Goal: Complete application form: Complete application form

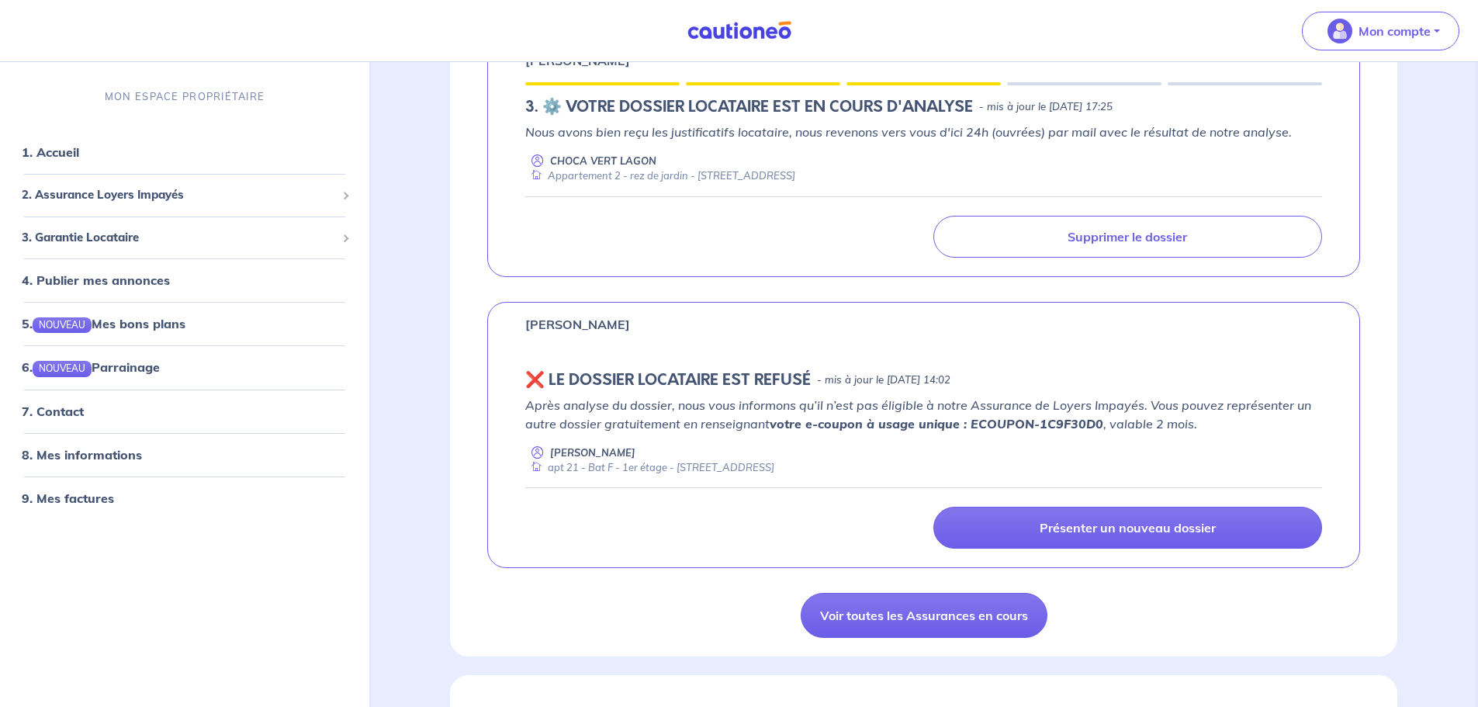
scroll to position [698, 0]
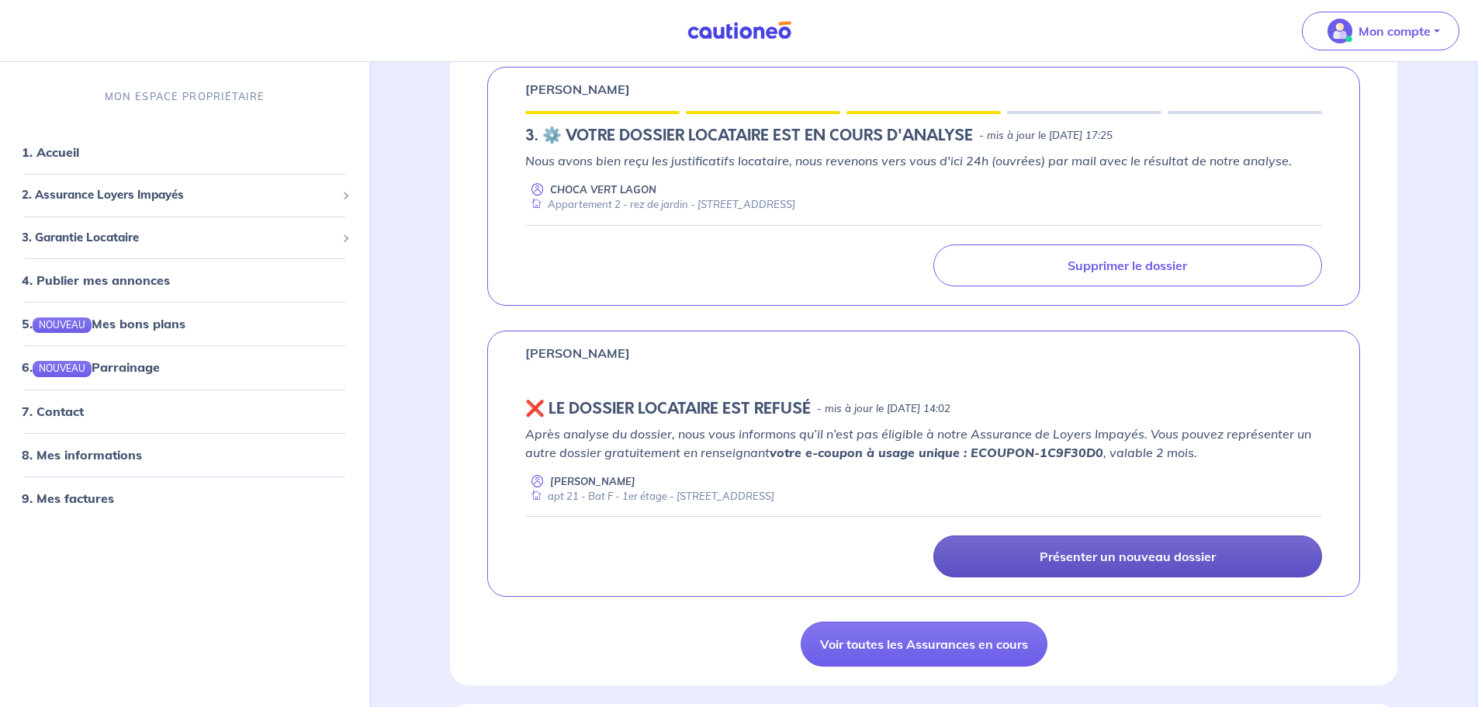
click at [1119, 553] on p "Présenter un nouveau dossier" at bounding box center [1127, 556] width 176 height 16
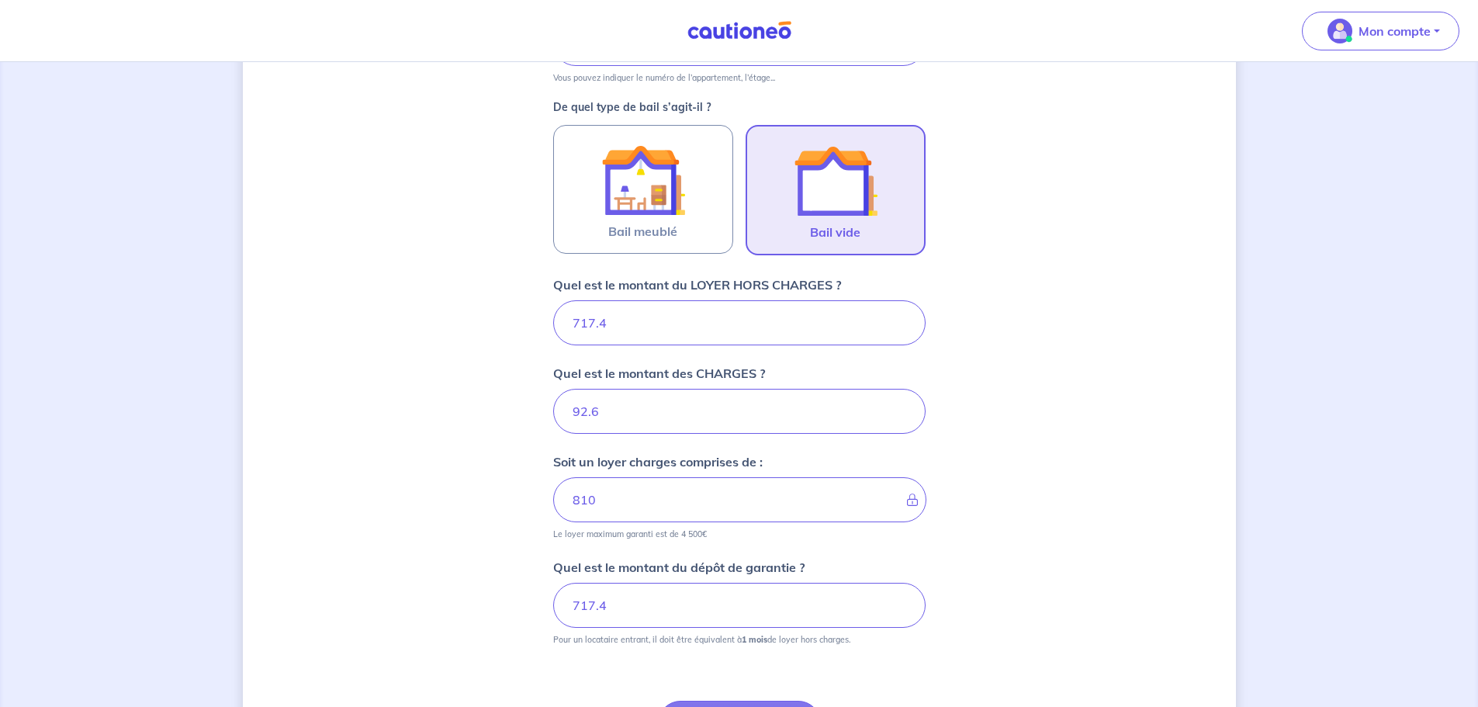
scroll to position [427, 0]
click at [839, 194] on img at bounding box center [835, 178] width 84 height 84
click at [0, 0] on input "Bail vide" at bounding box center [0, 0] width 0 height 0
click at [631, 325] on input "717.4" at bounding box center [739, 319] width 372 height 45
click at [631, 404] on input "92.6" at bounding box center [739, 407] width 372 height 45
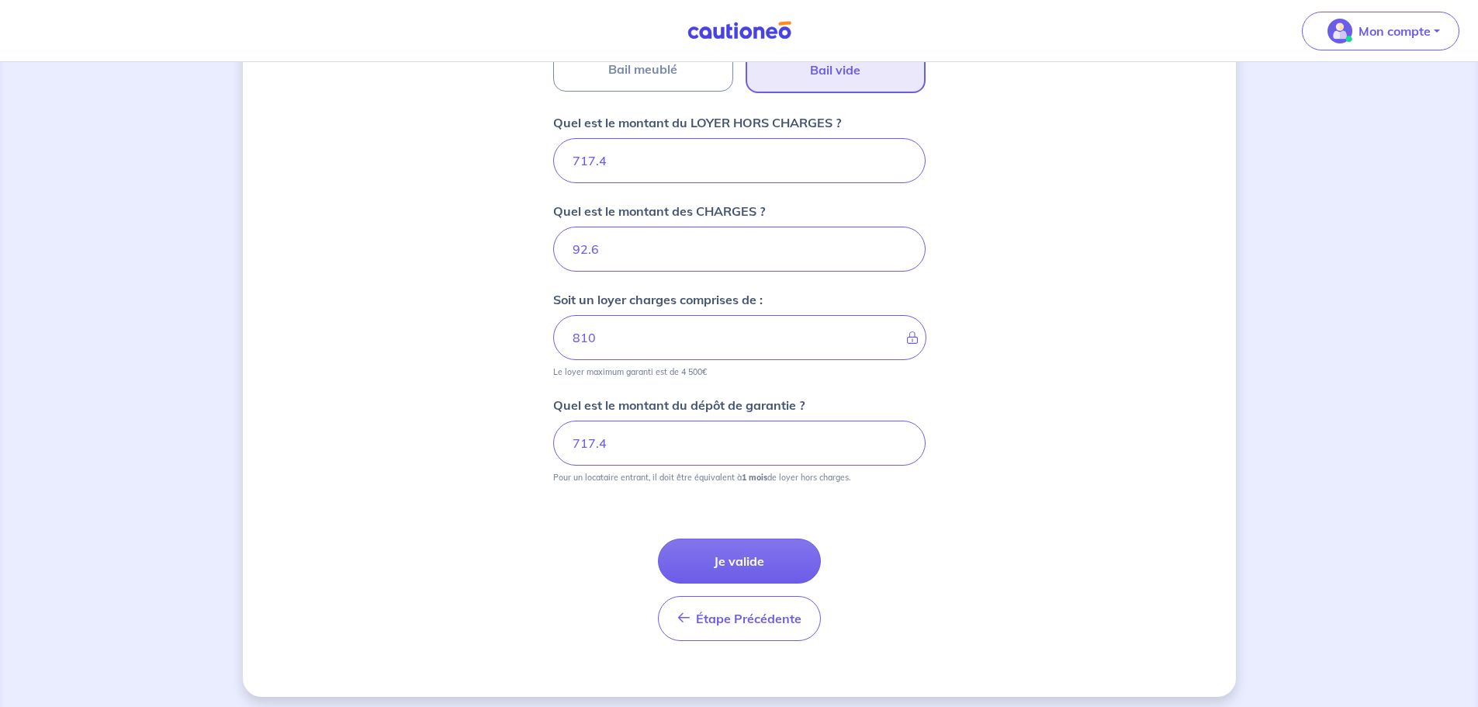
scroll to position [595, 0]
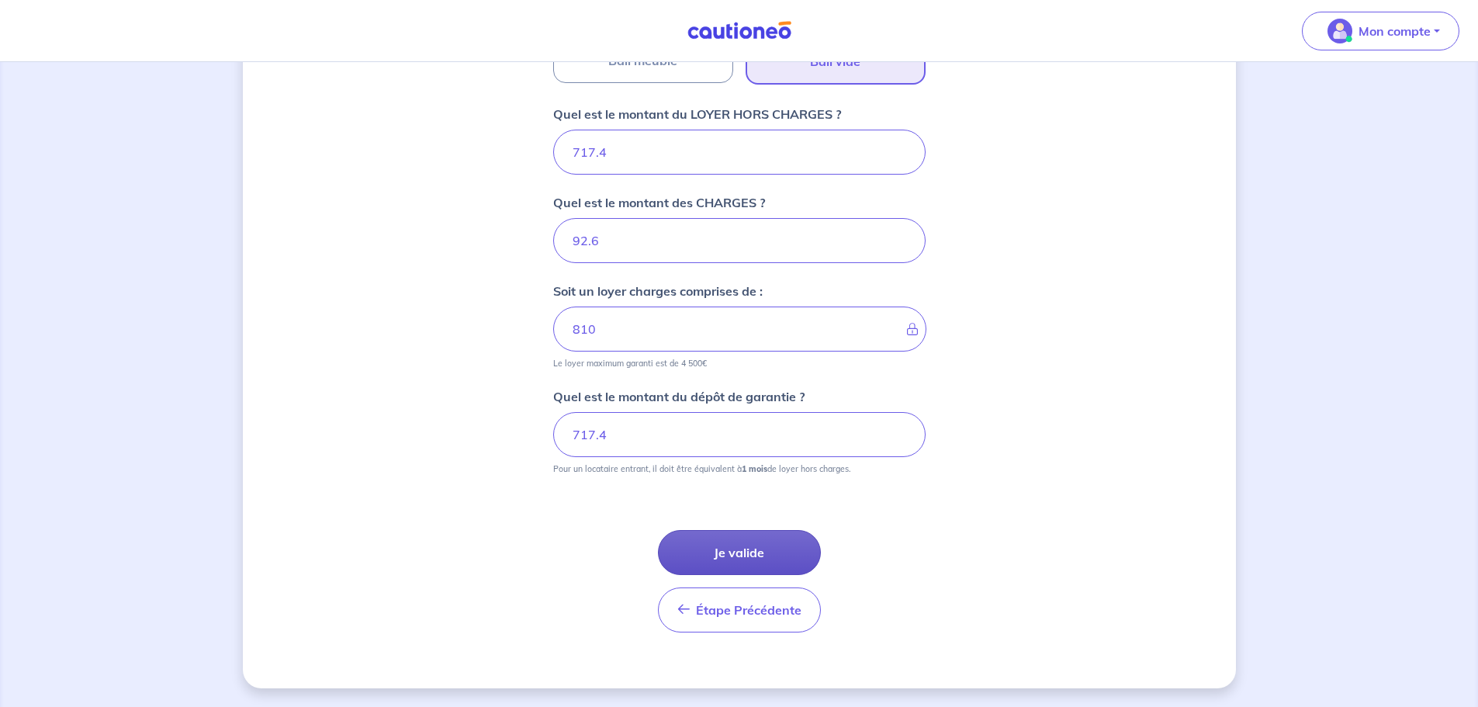
click at [765, 558] on button "Je valide" at bounding box center [739, 552] width 163 height 45
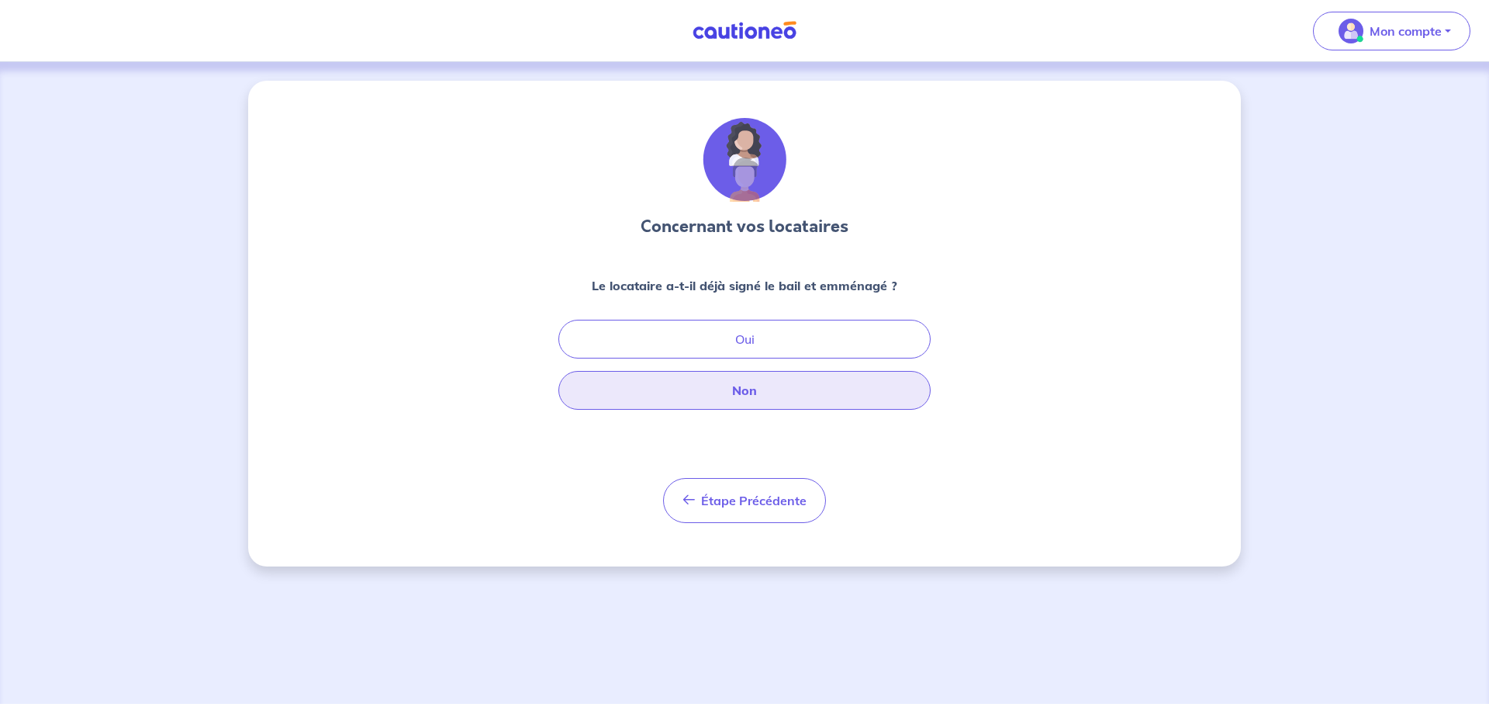
click at [739, 393] on button "Non" at bounding box center [744, 390] width 372 height 39
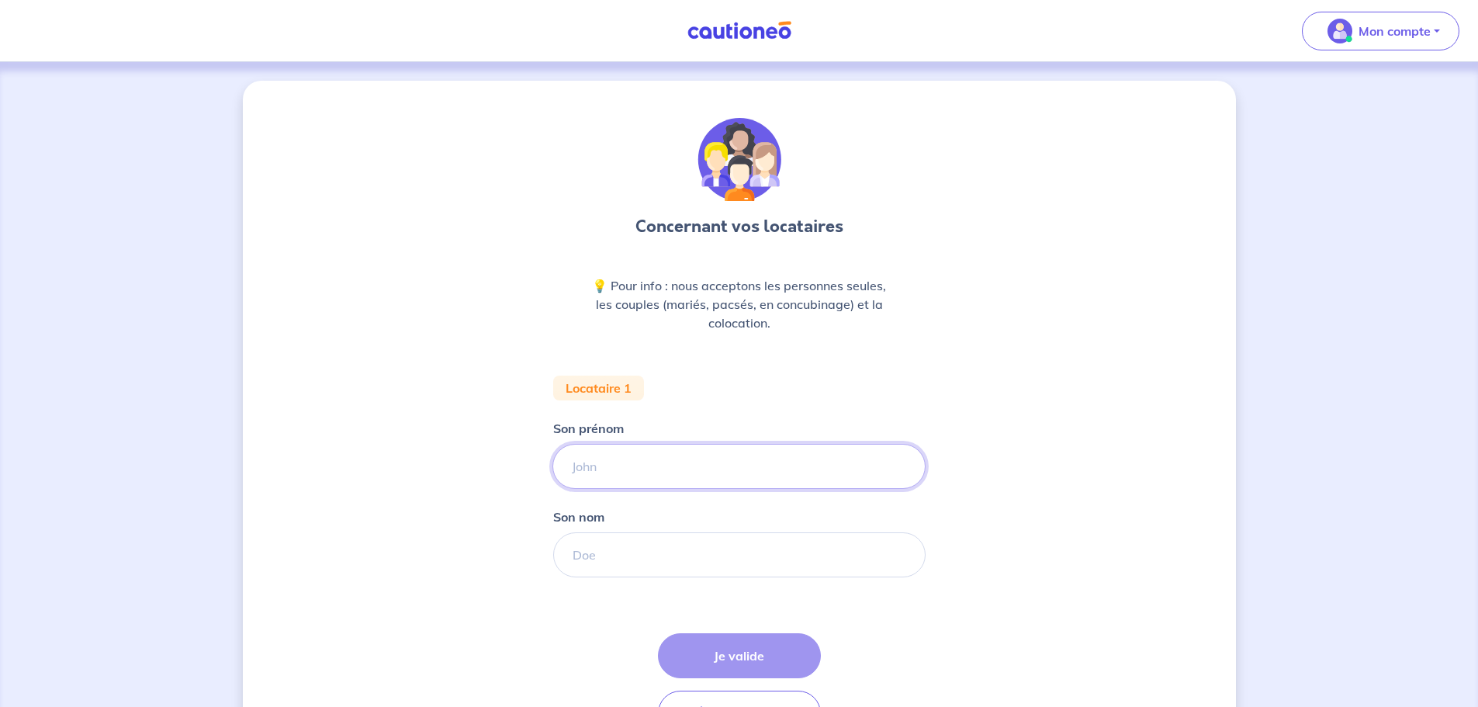
click at [627, 473] on input "Son prénom" at bounding box center [738, 466] width 373 height 45
click at [612, 471] on input "Son prénom" at bounding box center [738, 466] width 373 height 45
type input "Erika"
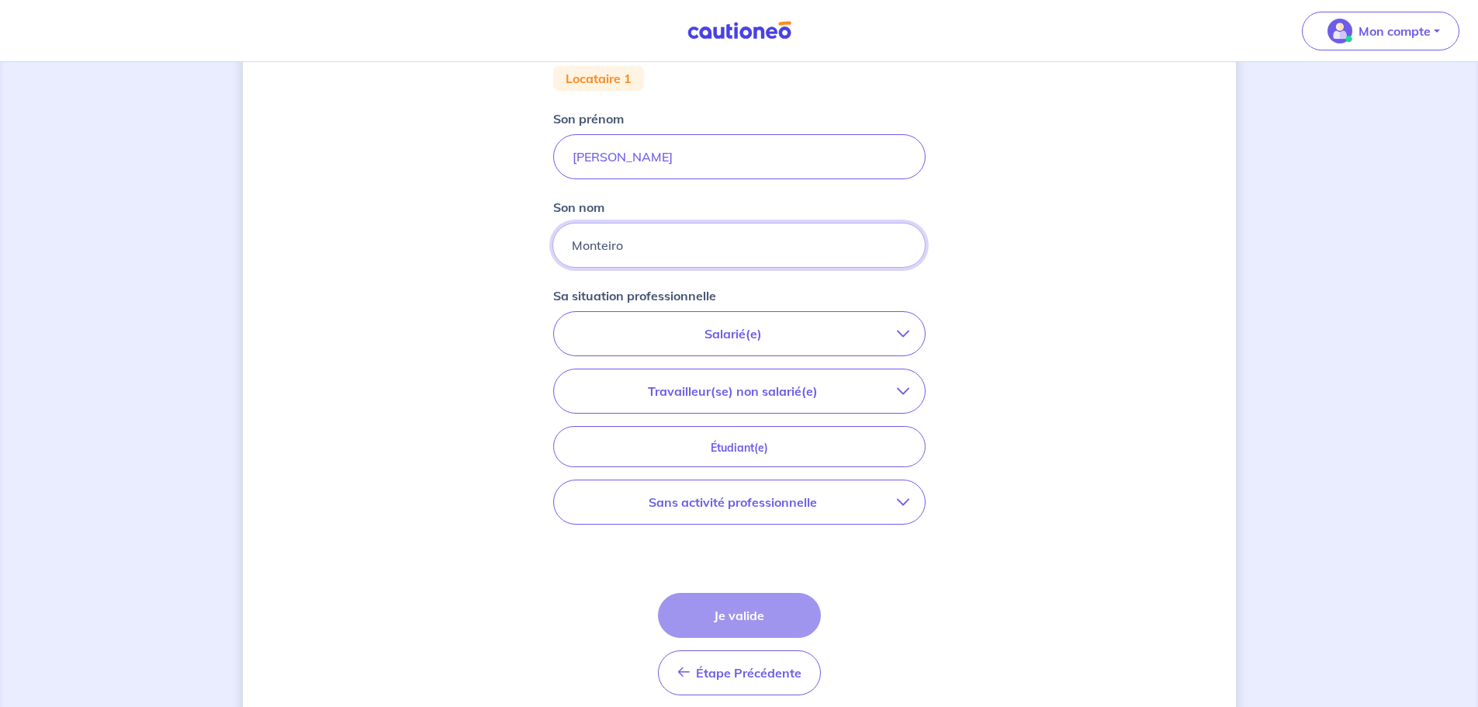
scroll to position [310, 0]
type input "Monteiro"
click at [889, 330] on p "Salarié(e)" at bounding box center [732, 332] width 327 height 19
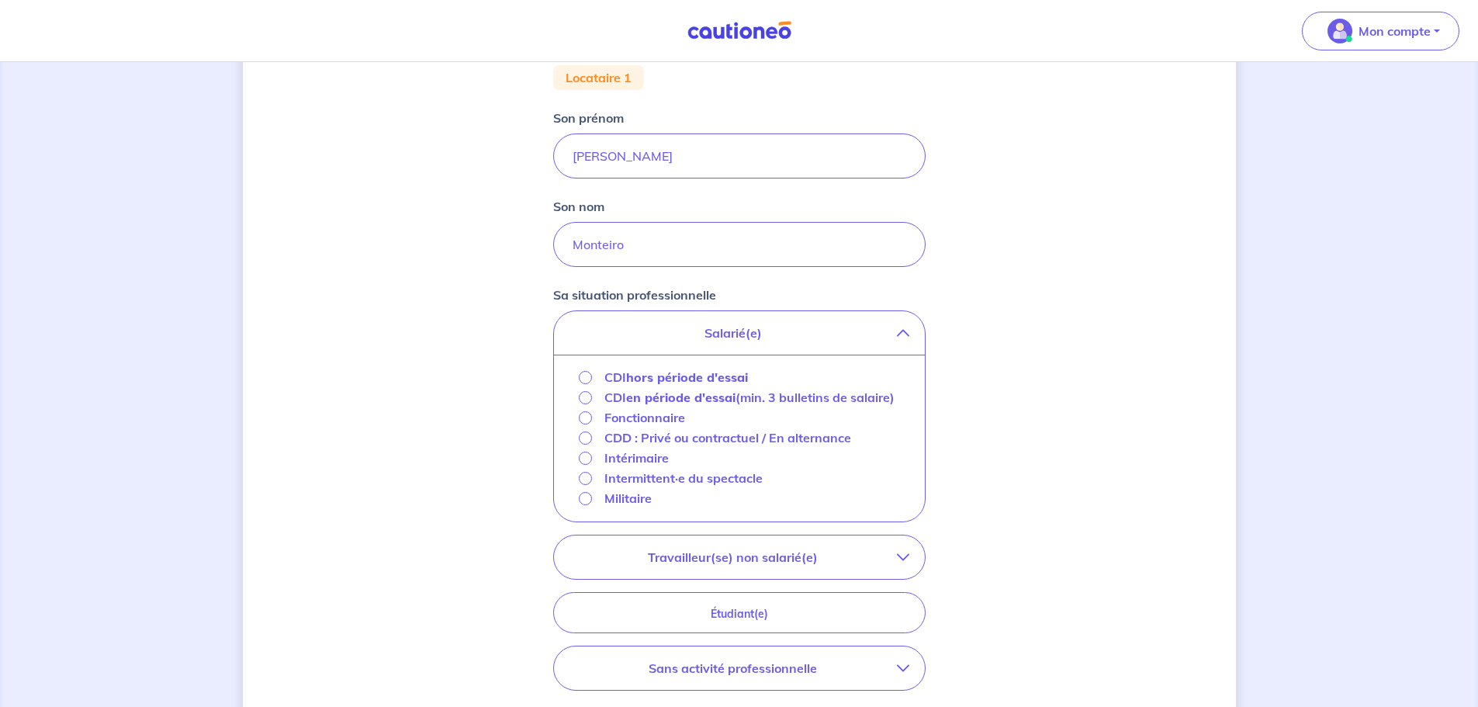
click at [630, 379] on strong "hors période d'essai" at bounding box center [687, 377] width 122 height 16
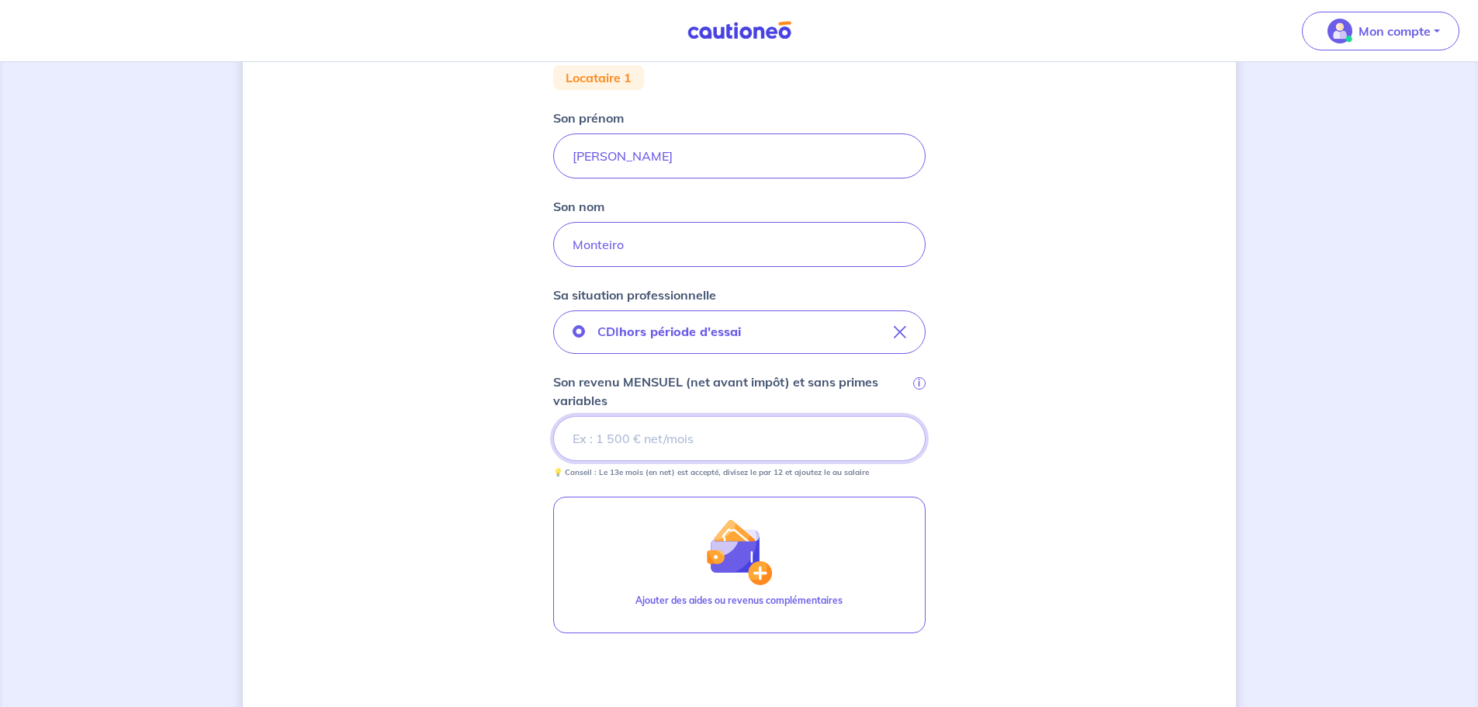
drag, startPoint x: 628, startPoint y: 440, endPoint x: 682, endPoint y: 440, distance: 53.5
click at [628, 440] on input "Son revenu MENSUEL (net avant impôt) et sans primes variables i" at bounding box center [739, 438] width 372 height 45
click at [617, 439] on input "Son revenu MENSUEL (net avant impôt) et sans primes variables i" at bounding box center [739, 438] width 372 height 45
click at [658, 444] on input "Son revenu MENSUEL (net avant impôt) et sans primes variables i" at bounding box center [739, 438] width 372 height 45
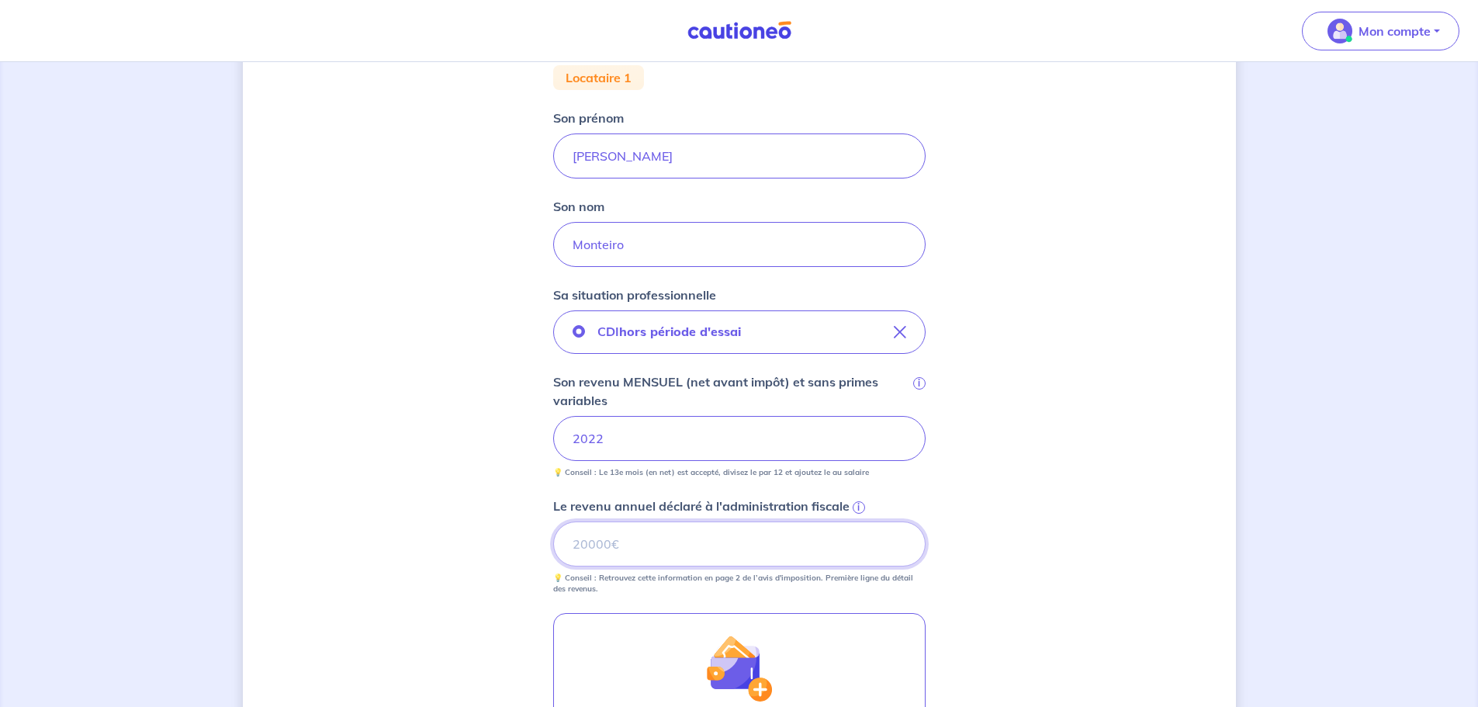
click at [677, 550] on input "Le revenu annuel déclaré à l'administration fiscale i" at bounding box center [739, 543] width 372 height 45
click at [859, 509] on span "i" at bounding box center [858, 507] width 12 height 12
click at [859, 521] on input "Le revenu annuel déclaré à l'administration fiscale i" at bounding box center [739, 543] width 372 height 45
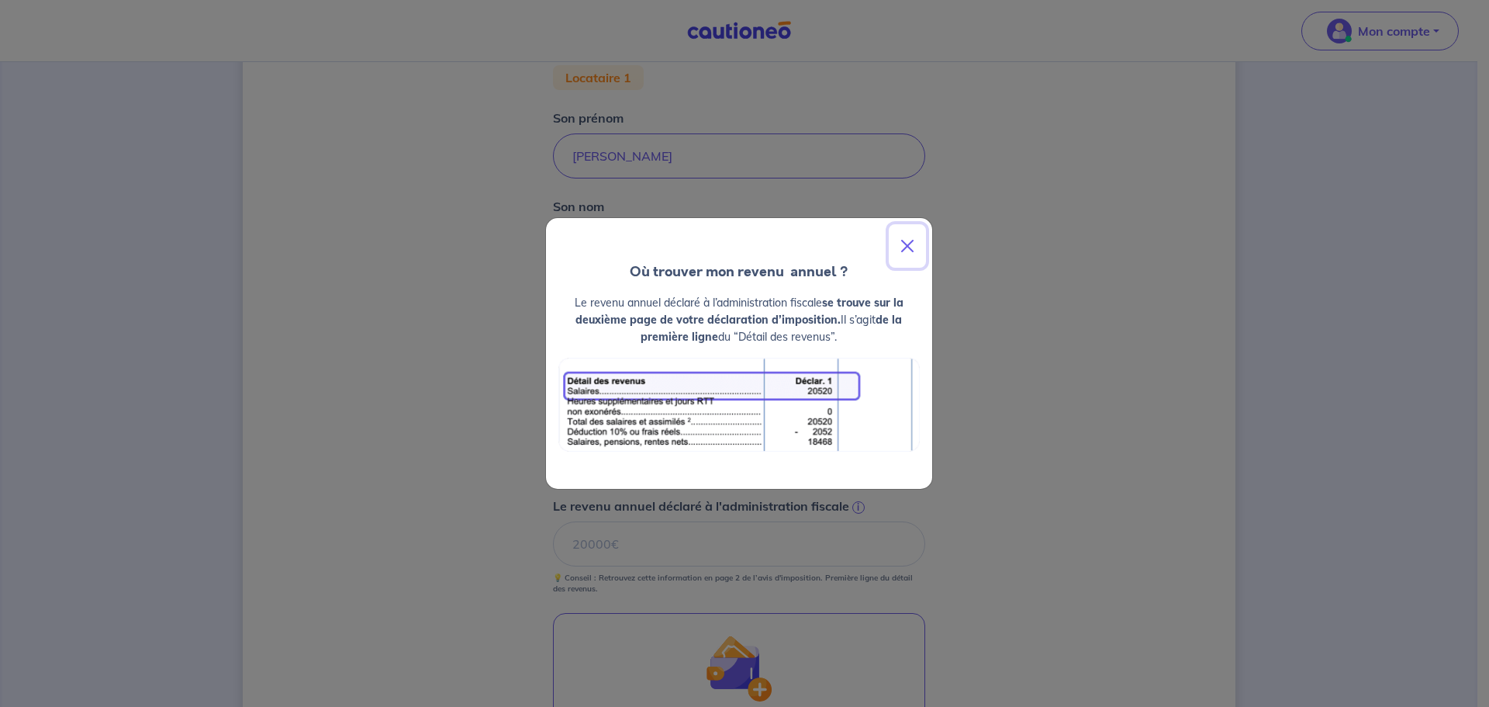
click at [910, 242] on button "Close" at bounding box center [907, 245] width 37 height 43
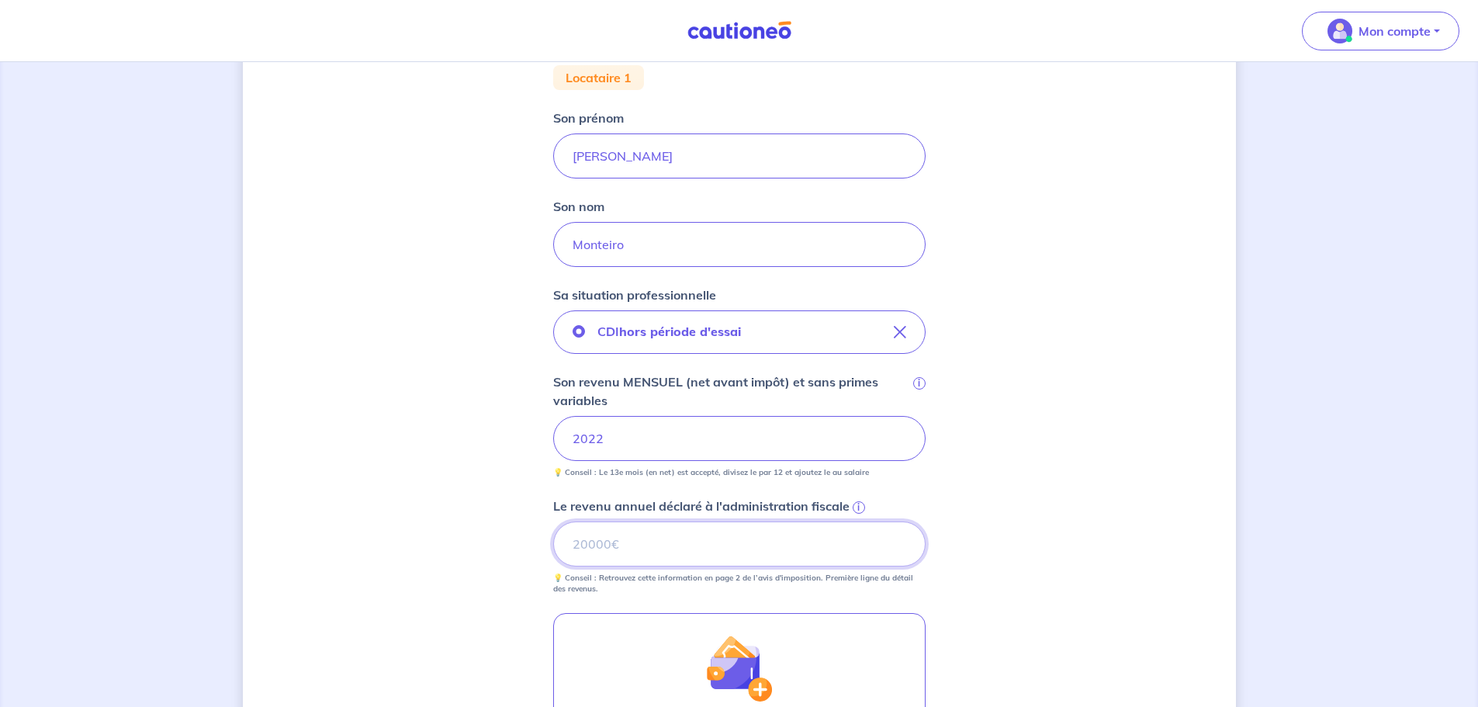
click at [626, 545] on input "Le revenu annuel déclaré à l'administration fiscale i" at bounding box center [739, 543] width 372 height 45
type input "29009"
click at [857, 506] on span "i" at bounding box center [858, 507] width 12 height 12
click at [857, 521] on input "29009" at bounding box center [739, 543] width 372 height 45
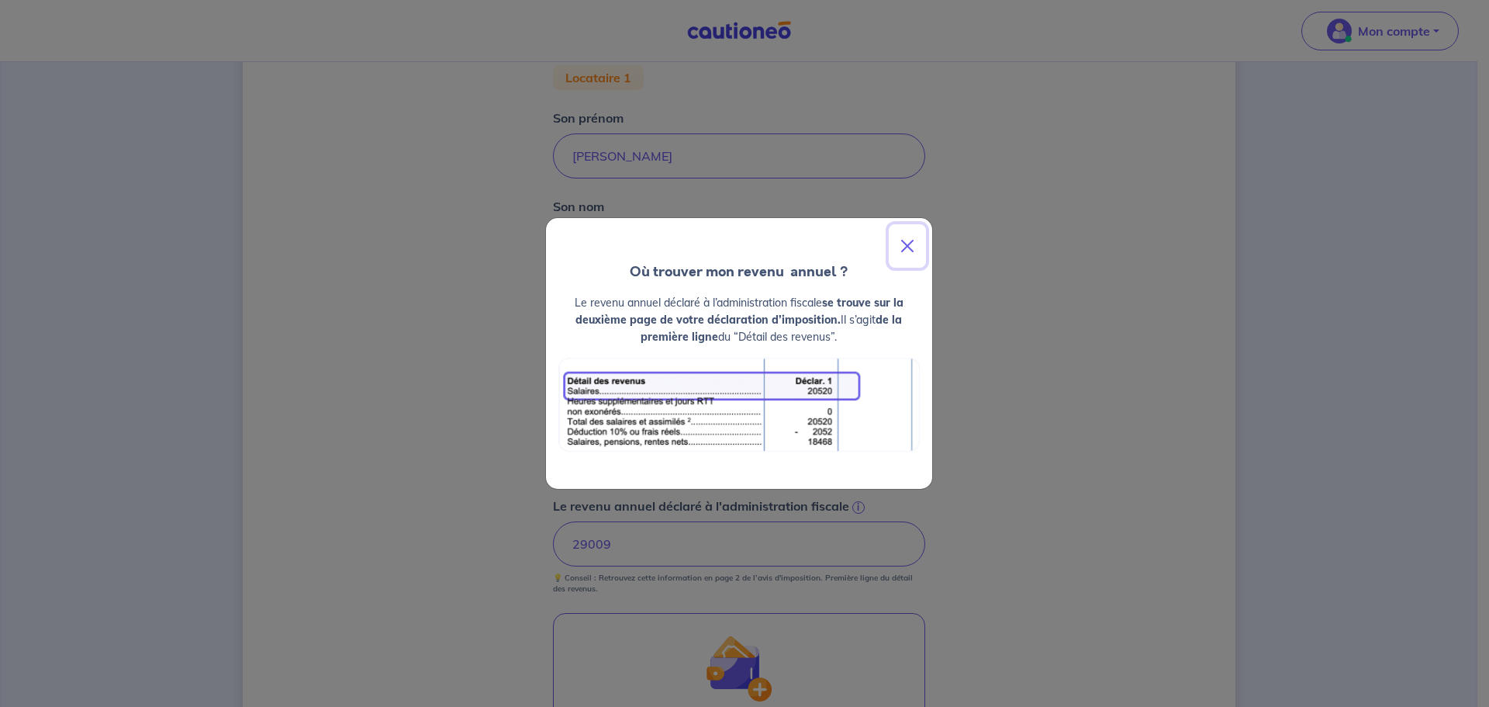
click at [910, 245] on button "Close" at bounding box center [907, 245] width 37 height 43
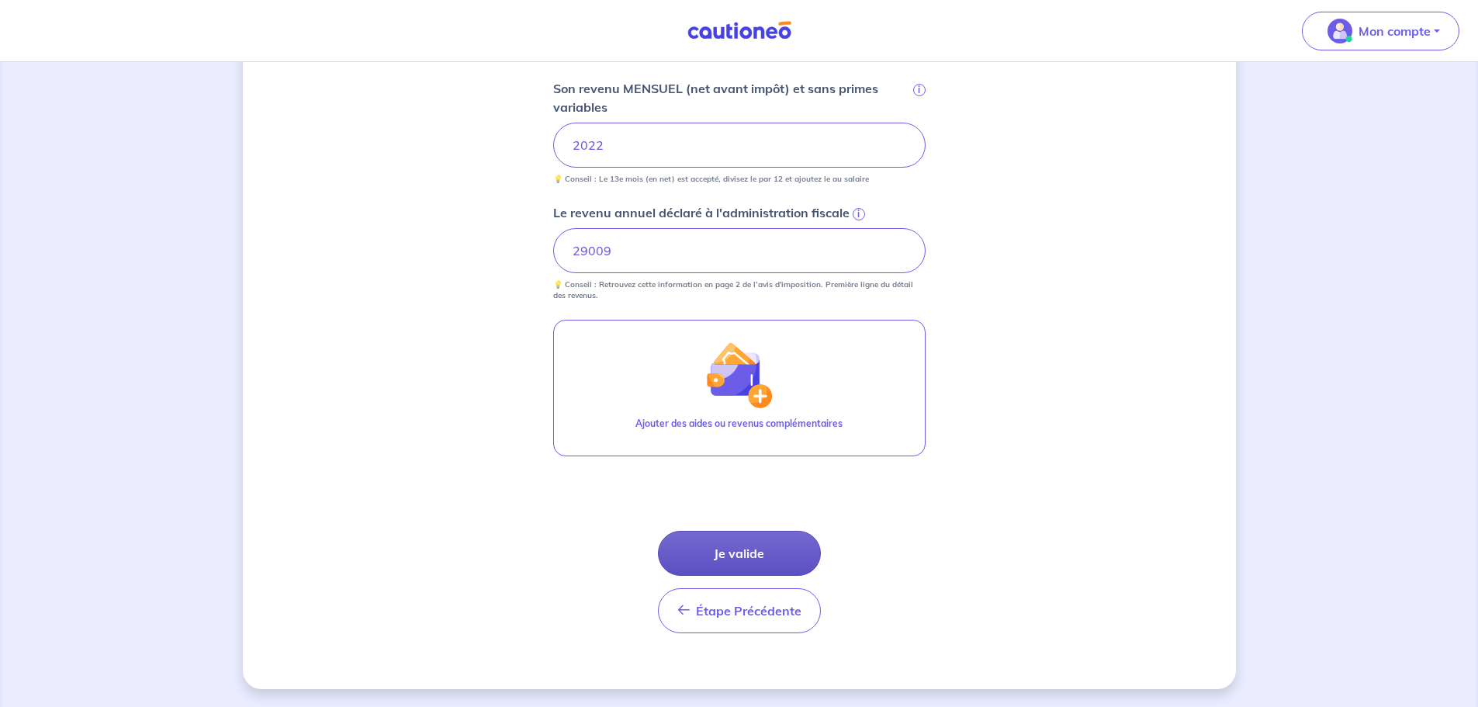
scroll to position [604, 0]
click at [735, 550] on button "Je valide" at bounding box center [739, 552] width 163 height 45
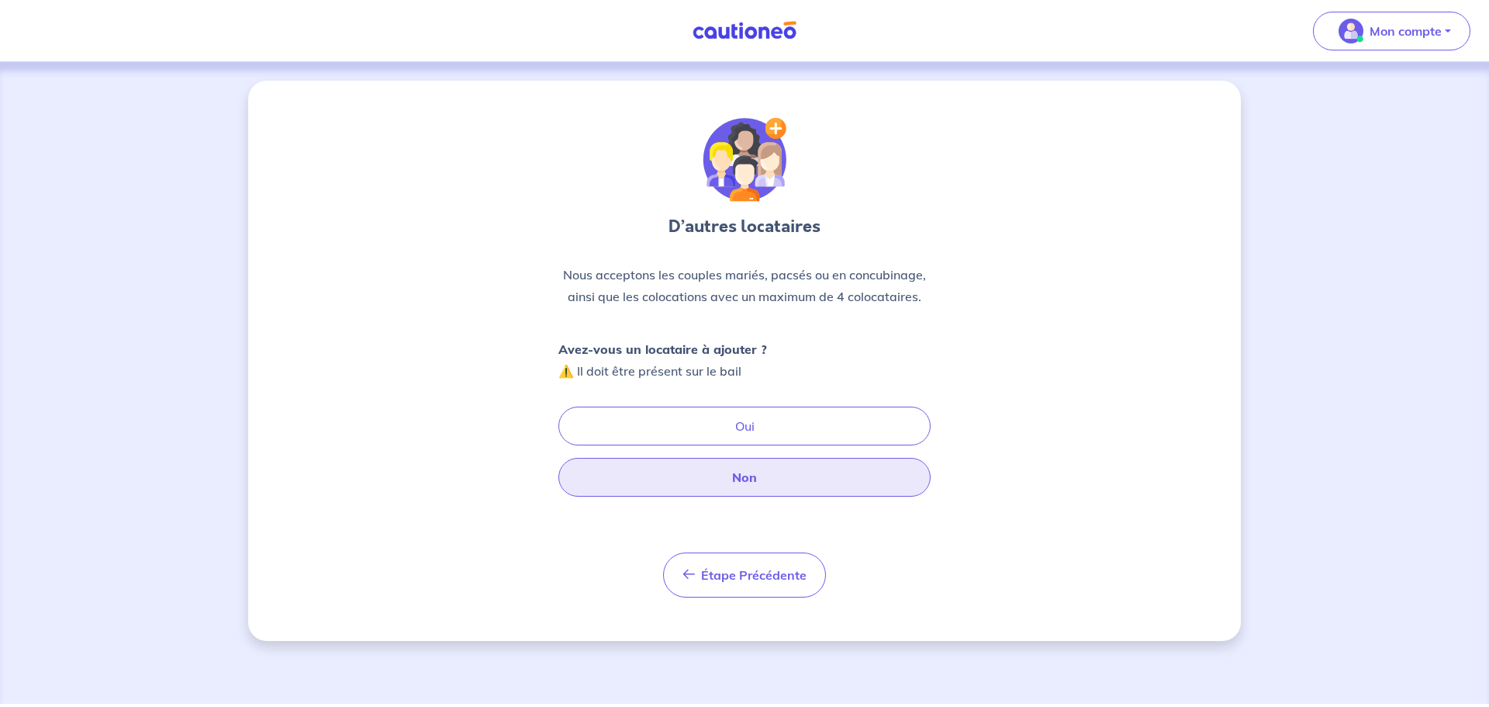
click at [700, 484] on button "Non" at bounding box center [744, 477] width 372 height 39
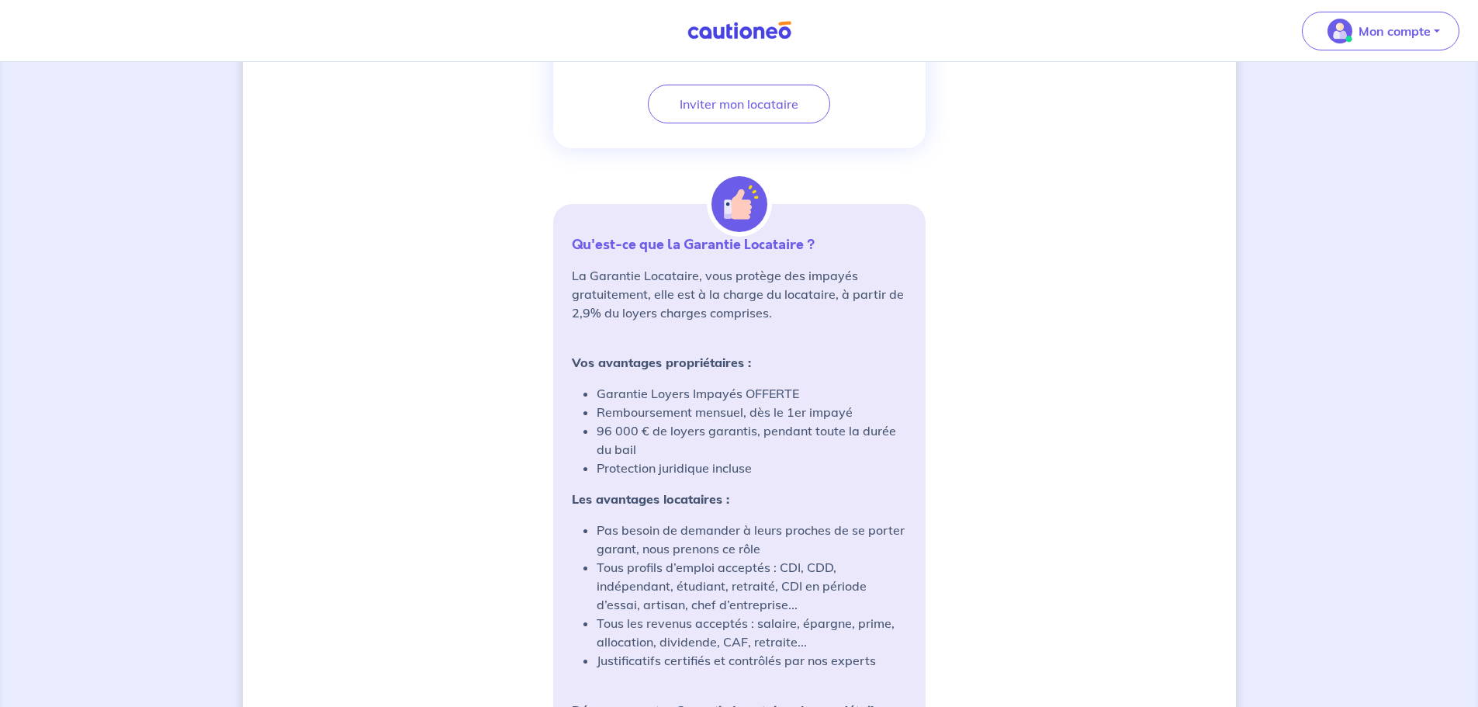
scroll to position [942, 0]
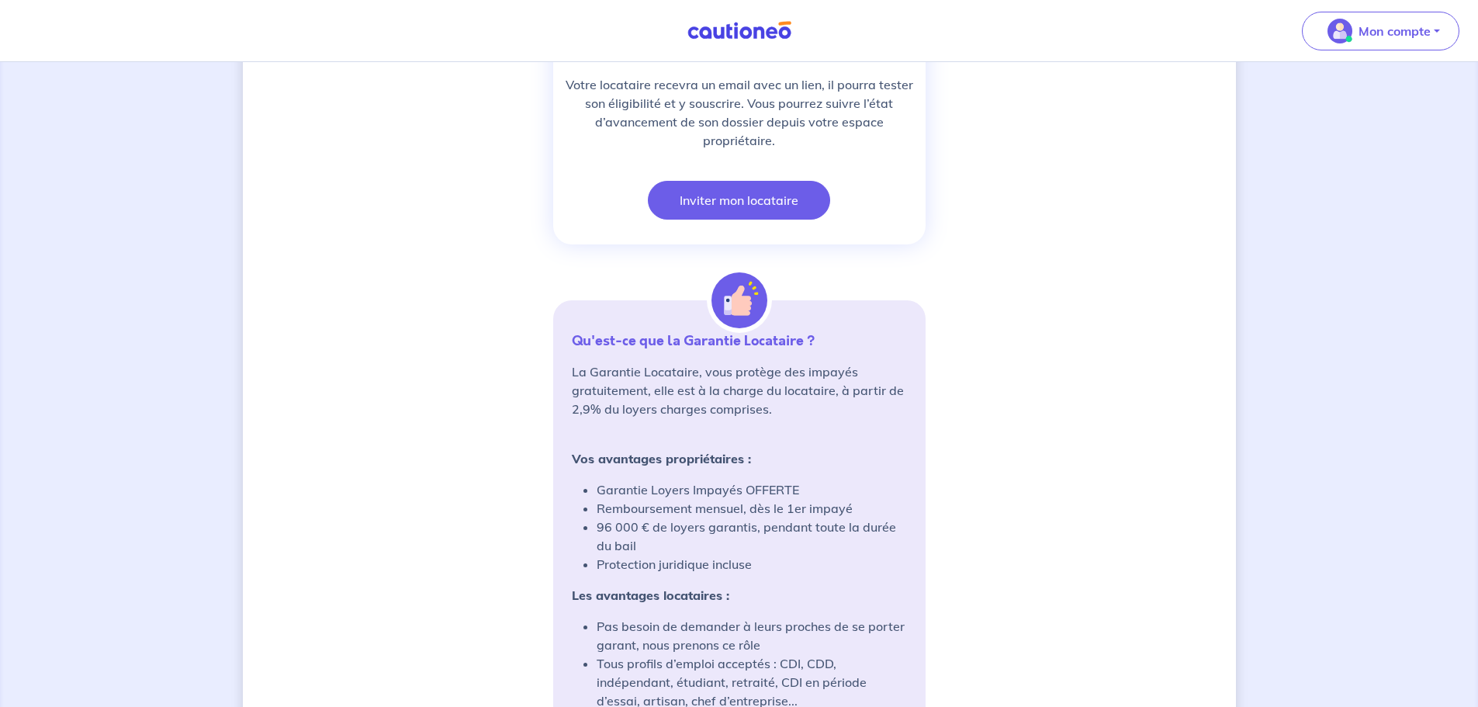
click at [746, 200] on button "Inviter mon locataire" at bounding box center [739, 200] width 182 height 39
select select "FR"
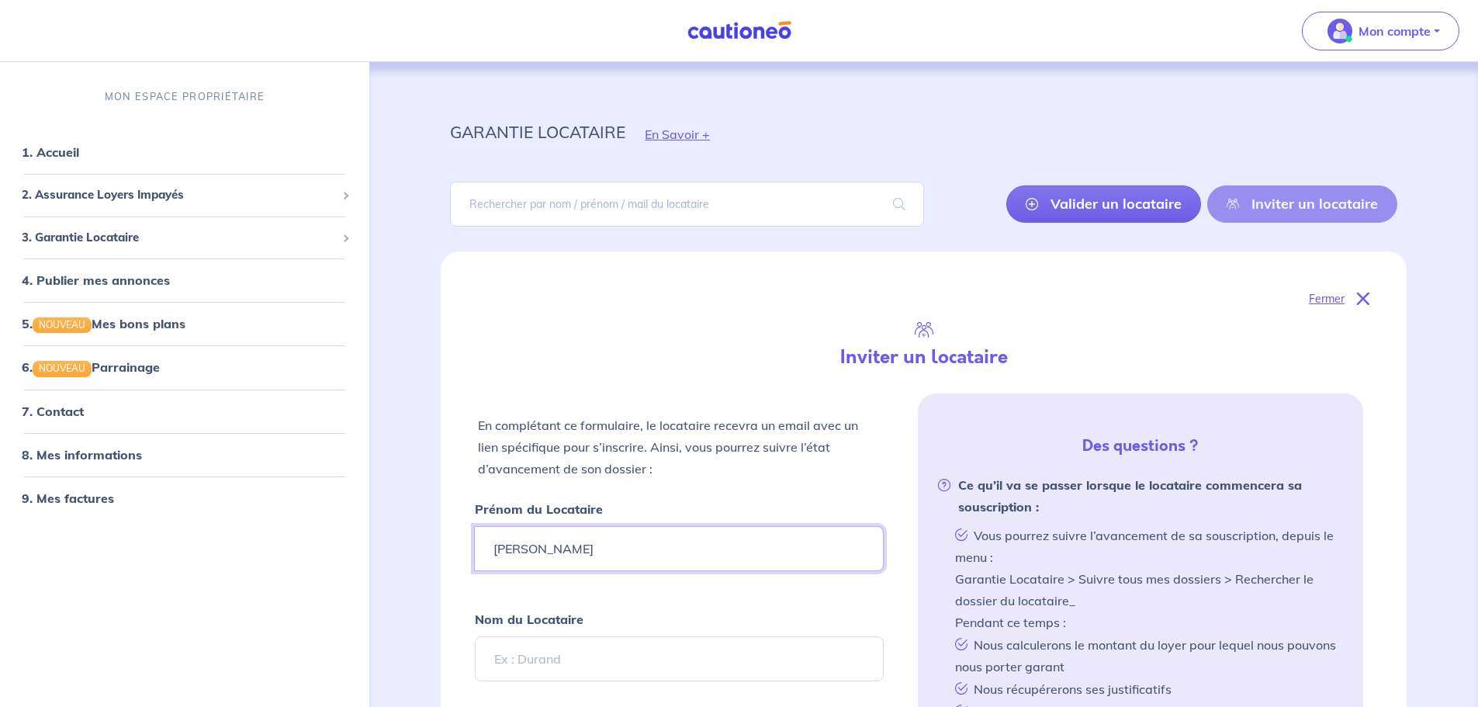
type input "Erika"
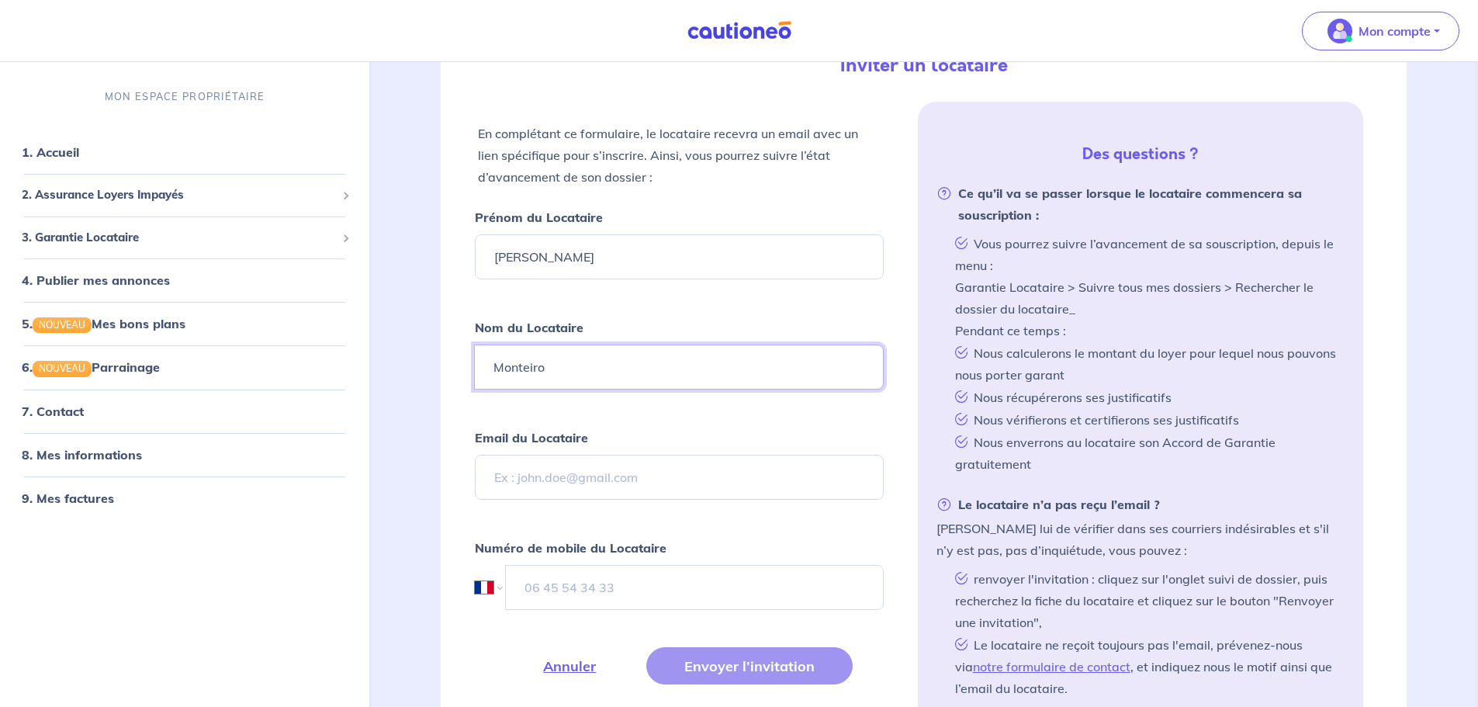
scroll to position [310, 0]
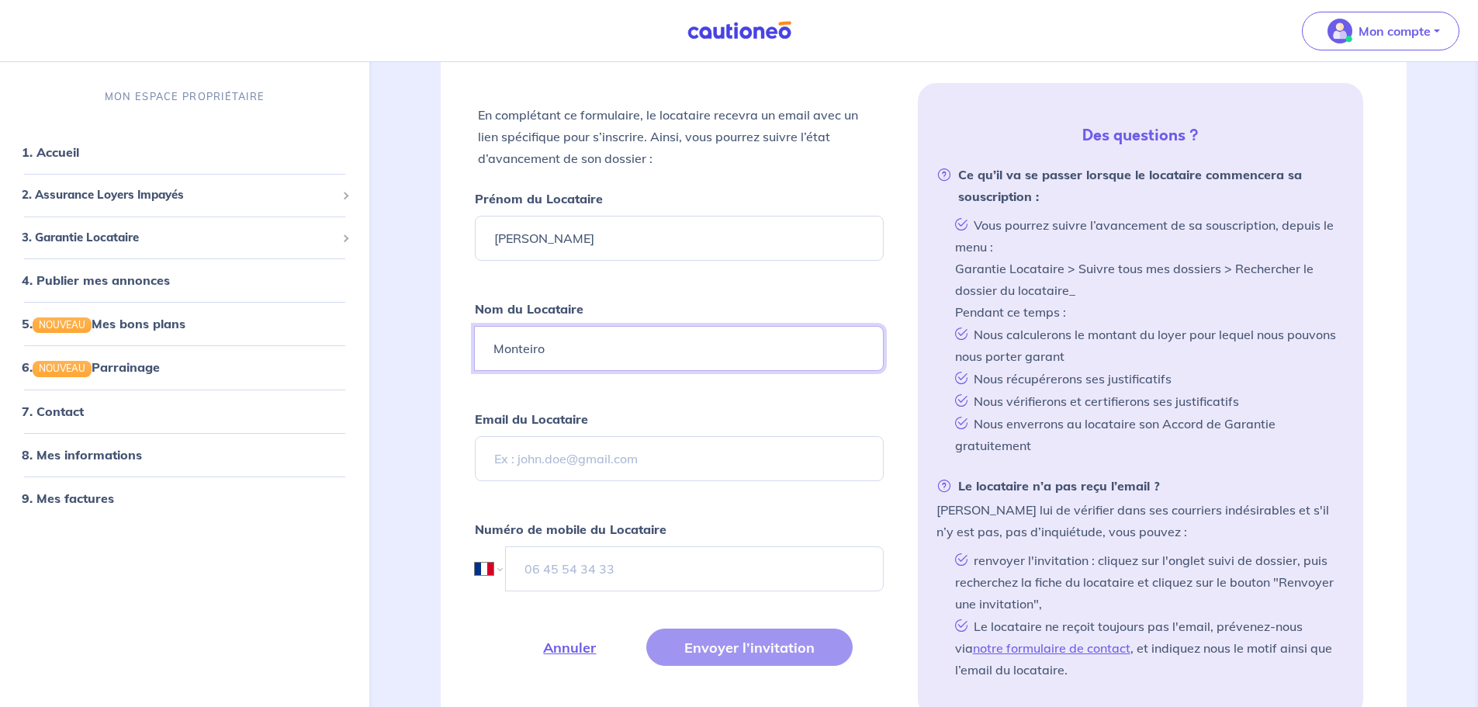
type input "Monteiro"
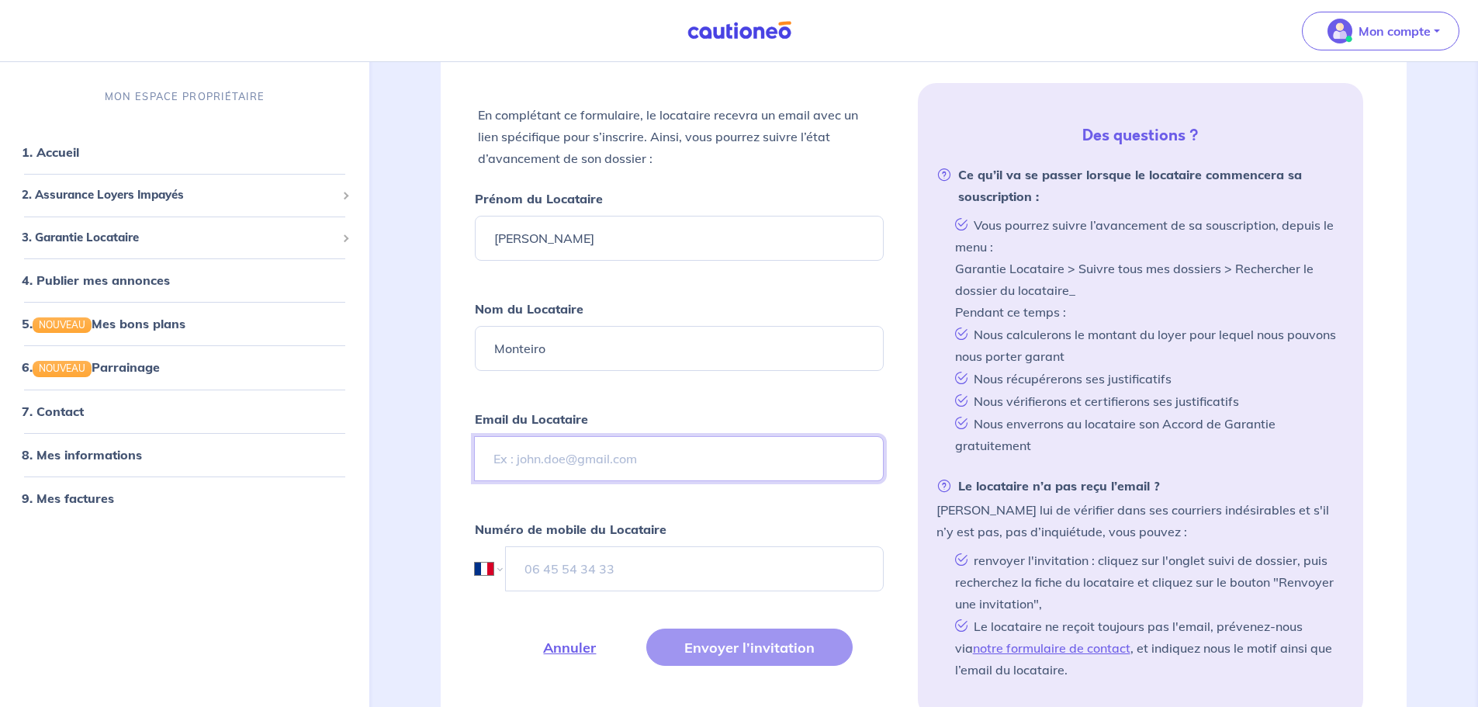
click at [500, 463] on input "Email du Locataire" at bounding box center [678, 458] width 409 height 45
type input "rika.monteiro@gmail.com"
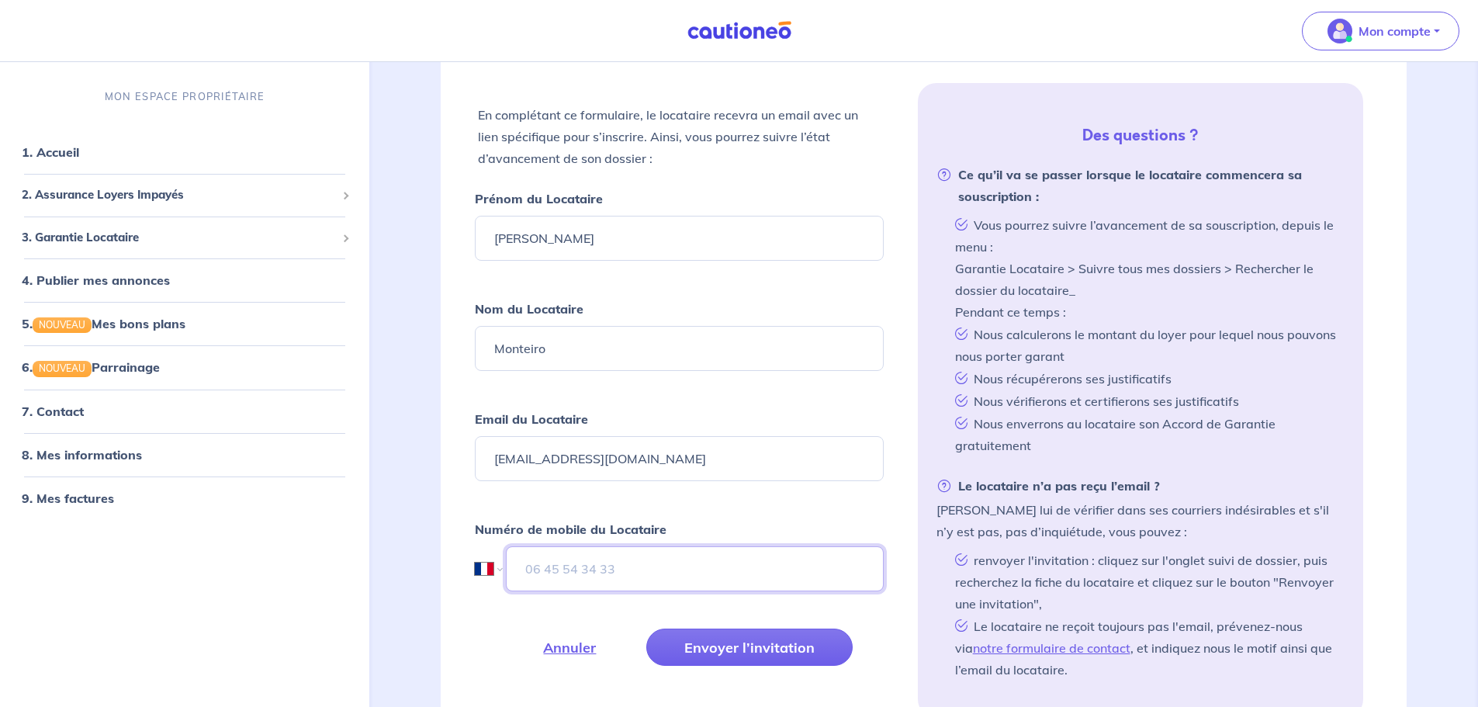
click at [534, 567] on input "tel" at bounding box center [694, 568] width 377 height 45
click at [484, 569] on select "International Afghanistan Afrique du Sud Albanie Algérie Allemagne Andorre Ang…" at bounding box center [488, 568] width 26 height 45
click at [475, 546] on select "International Afghanistan Afrique du Sud Albanie Algérie Allemagne Andorre Ang…" at bounding box center [488, 568] width 26 height 45
drag, startPoint x: 538, startPoint y: 568, endPoint x: 578, endPoint y: 579, distance: 41.0
click at [538, 569] on input "tel" at bounding box center [694, 568] width 377 height 45
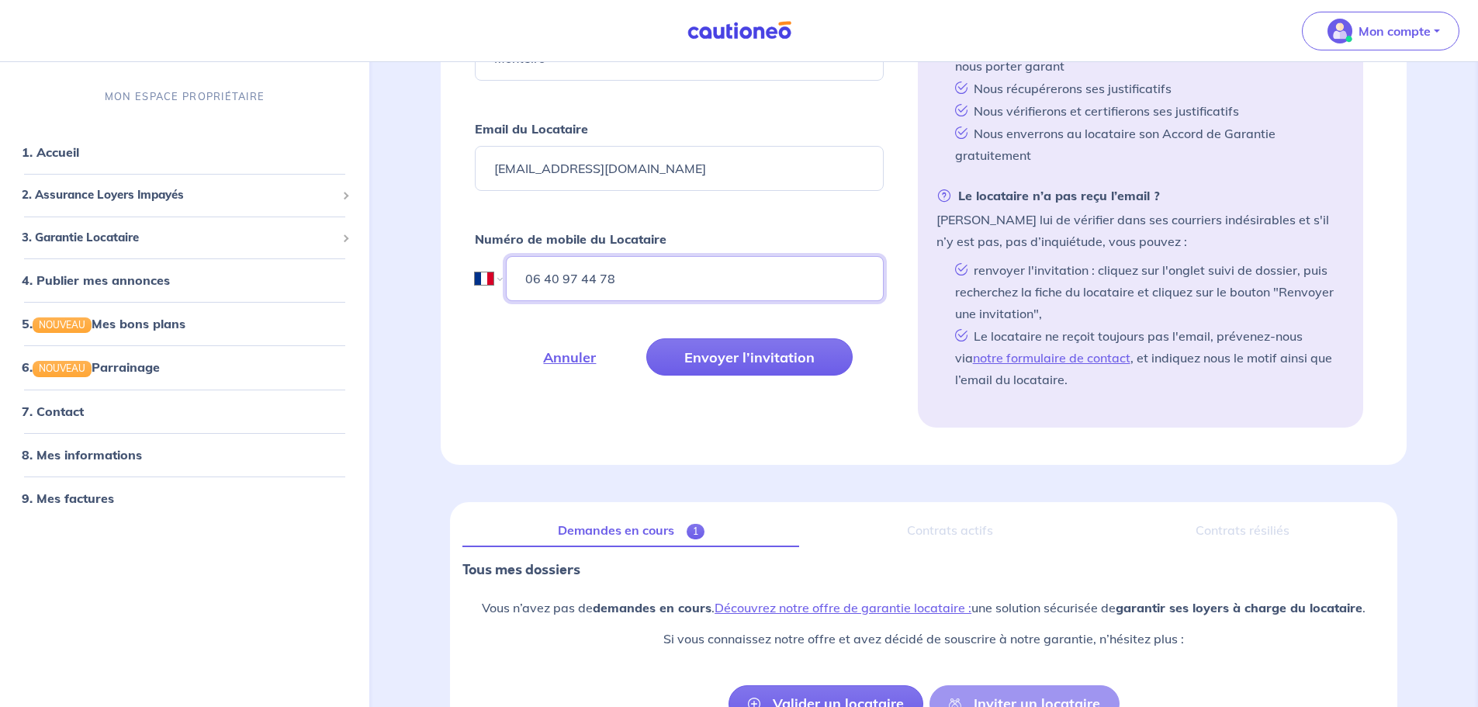
scroll to position [621, 0]
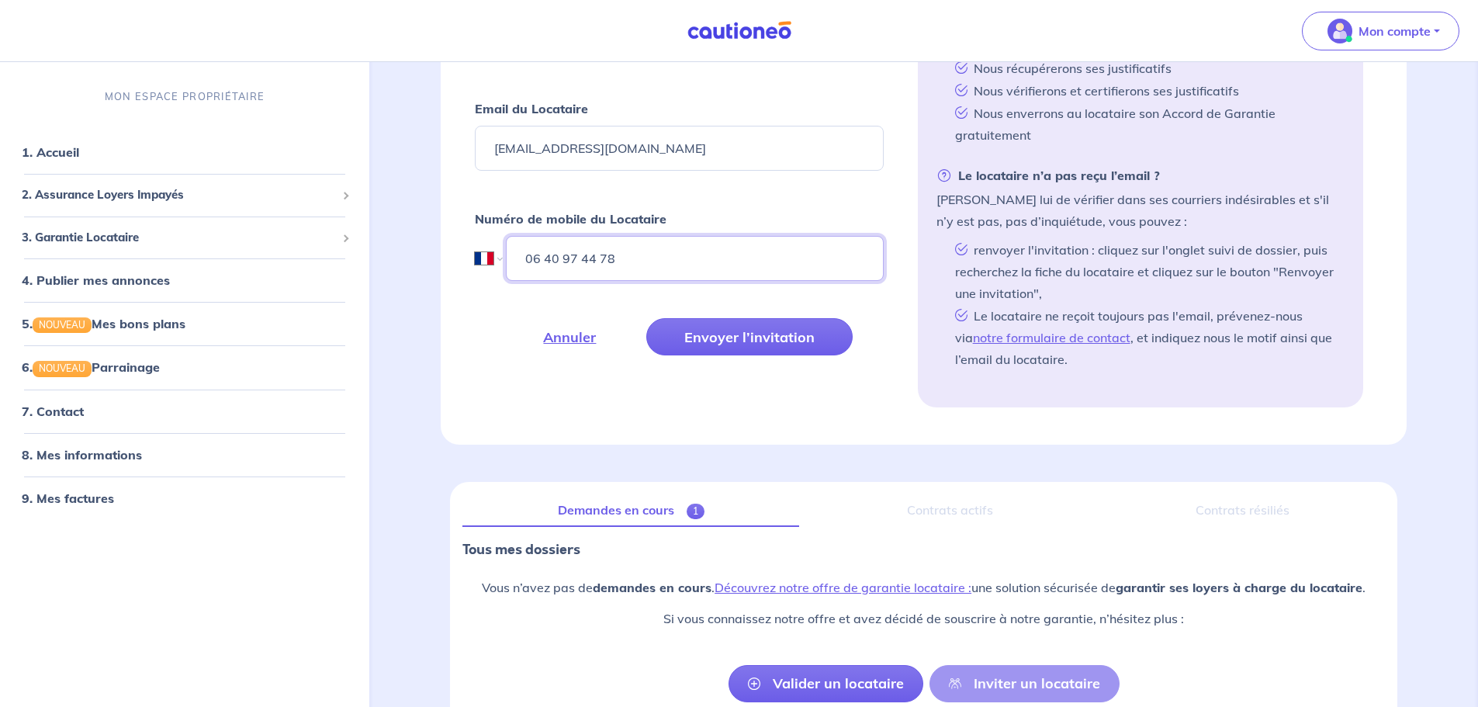
type input "06 40 97 44 78"
drag, startPoint x: 652, startPoint y: 148, endPoint x: 465, endPoint y: 150, distance: 186.9
click at [465, 150] on div "Fermer Inviter un locataire En complétant ce formulaire, le locataire recevra u…" at bounding box center [924, 38] width 966 height 814
click at [742, 337] on button "Envoyer l’invitation" at bounding box center [749, 336] width 206 height 37
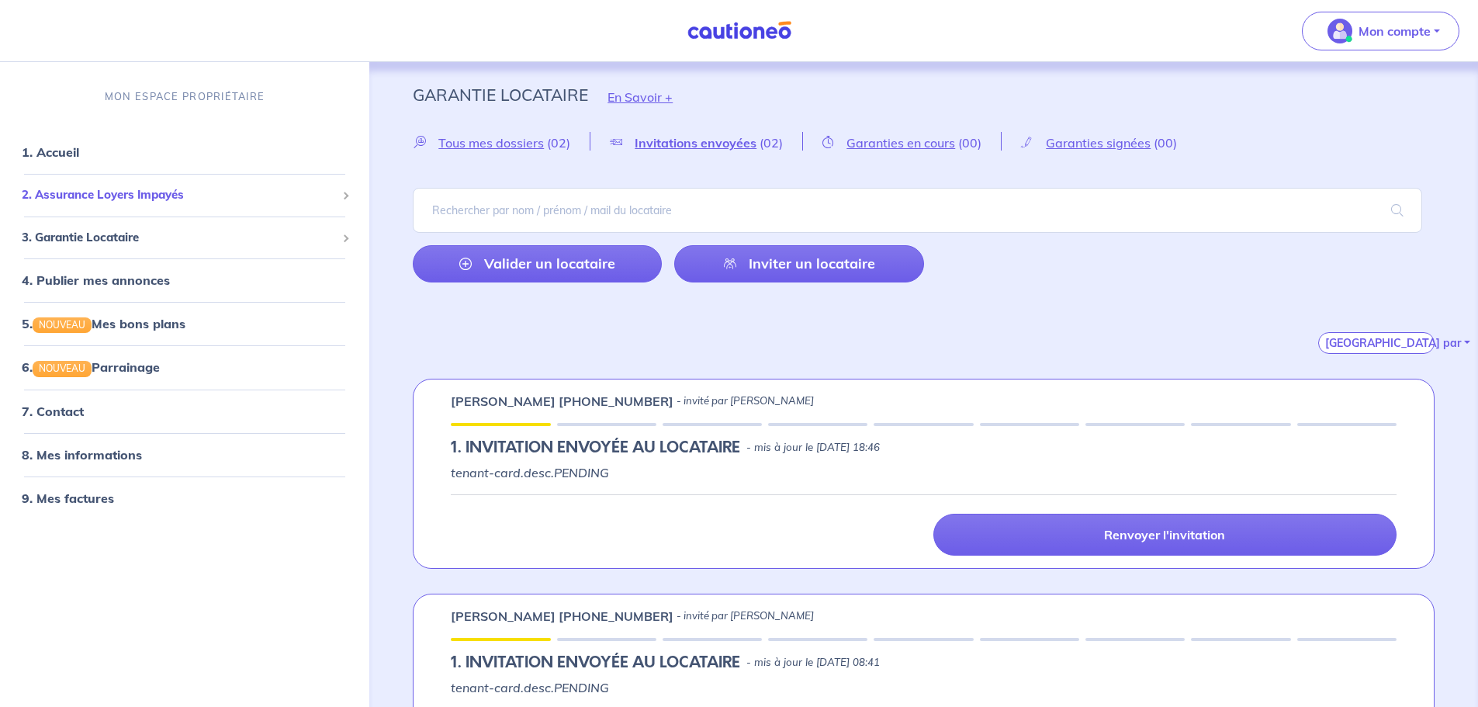
click at [128, 185] on div "2. Assurance Loyers Impayés" at bounding box center [184, 195] width 357 height 30
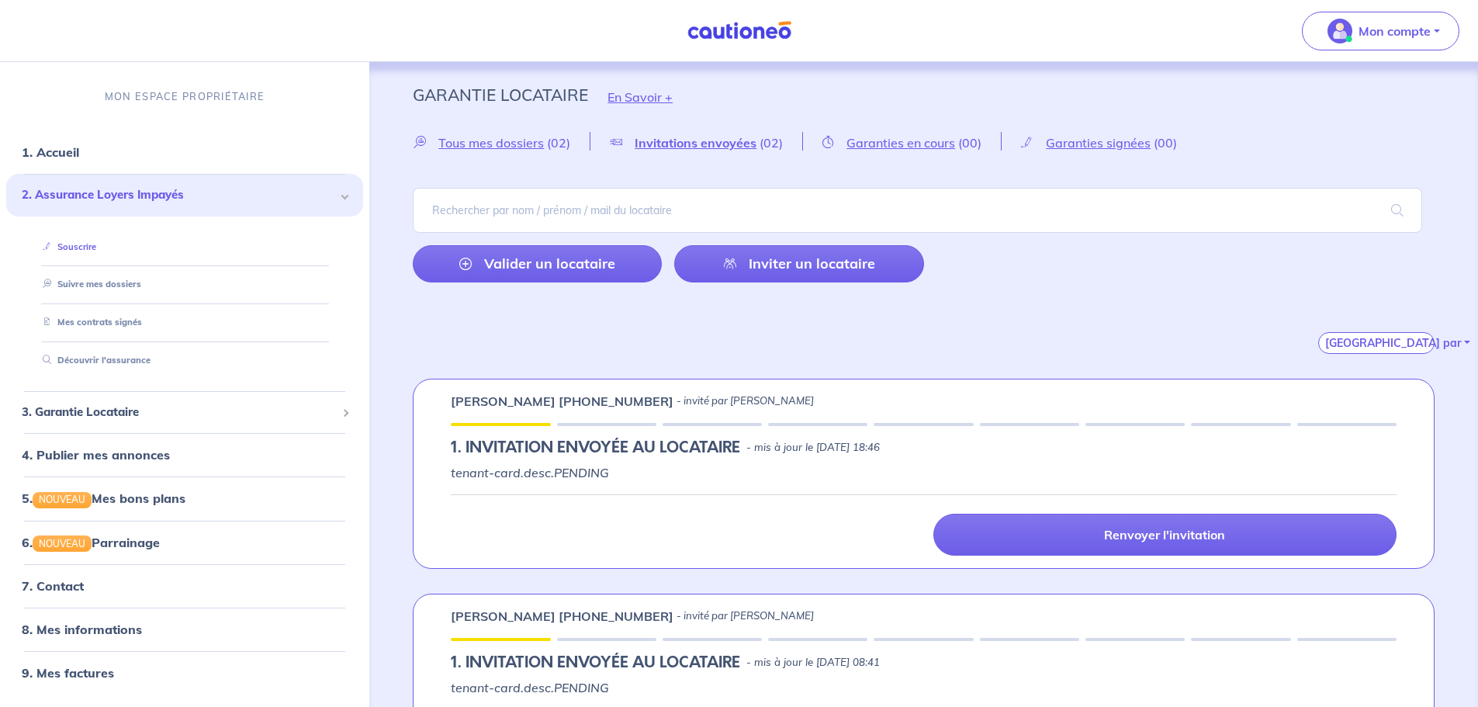
click at [78, 246] on link "Souscrire" at bounding box center [66, 246] width 60 height 11
click at [103, 202] on span "2. Assurance Loyers Impayés" at bounding box center [179, 195] width 314 height 18
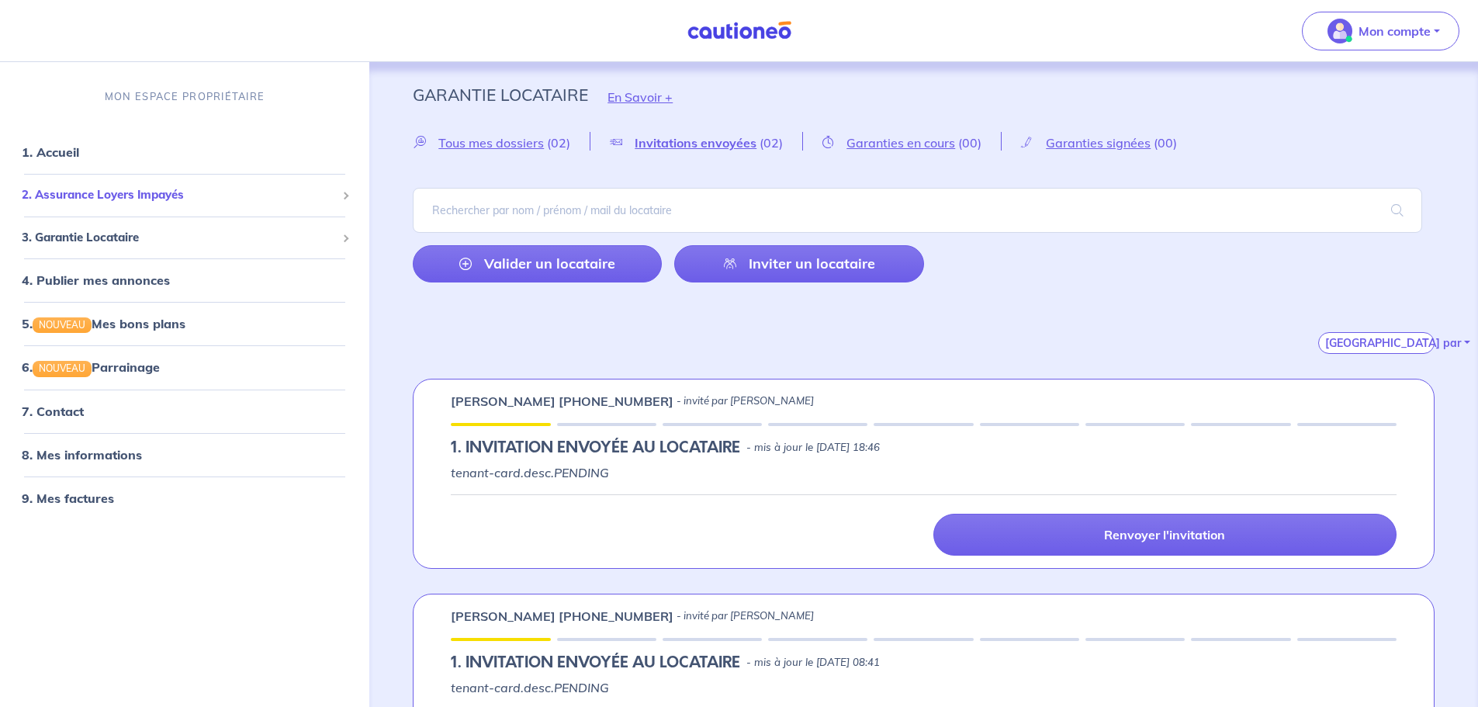
click at [105, 198] on span "2. Assurance Loyers Impayés" at bounding box center [179, 195] width 314 height 18
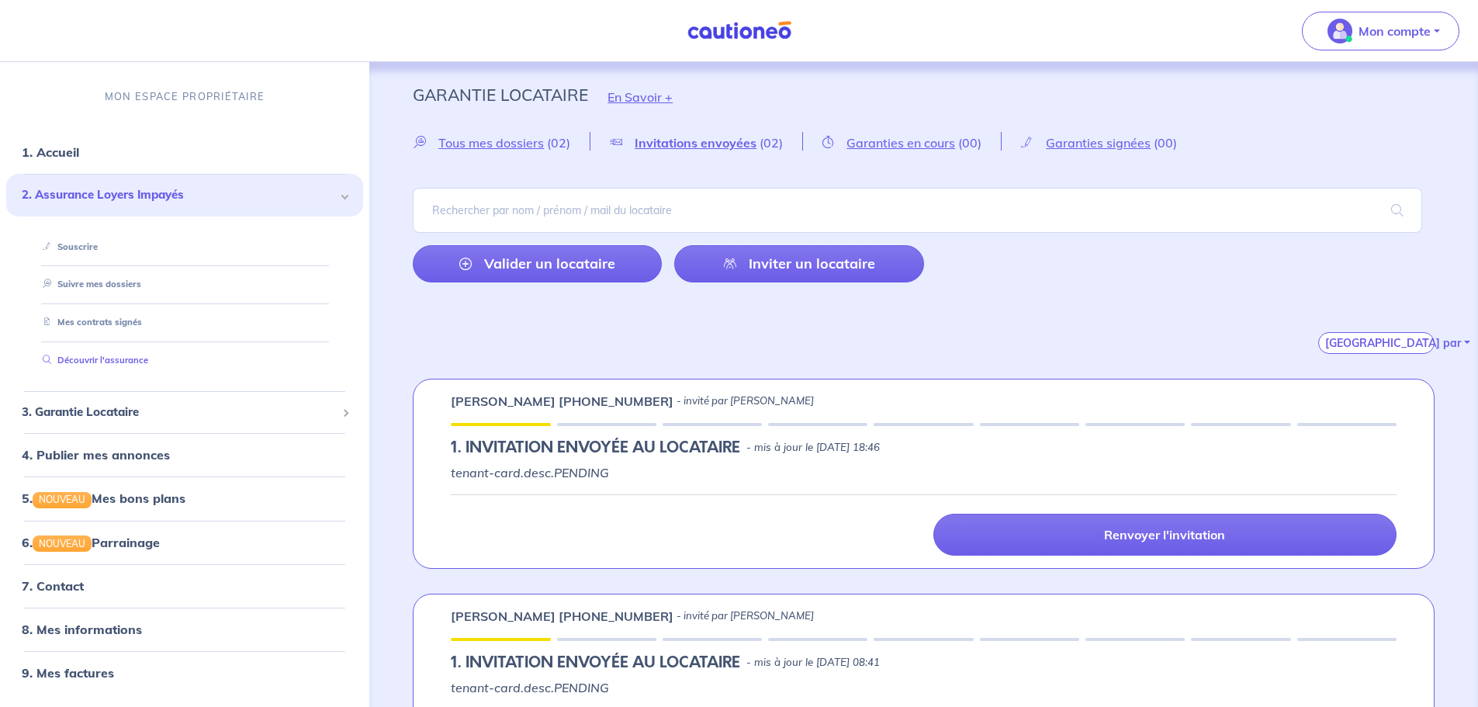
click at [92, 361] on link "Découvrir l'assurance" at bounding box center [92, 359] width 112 height 11
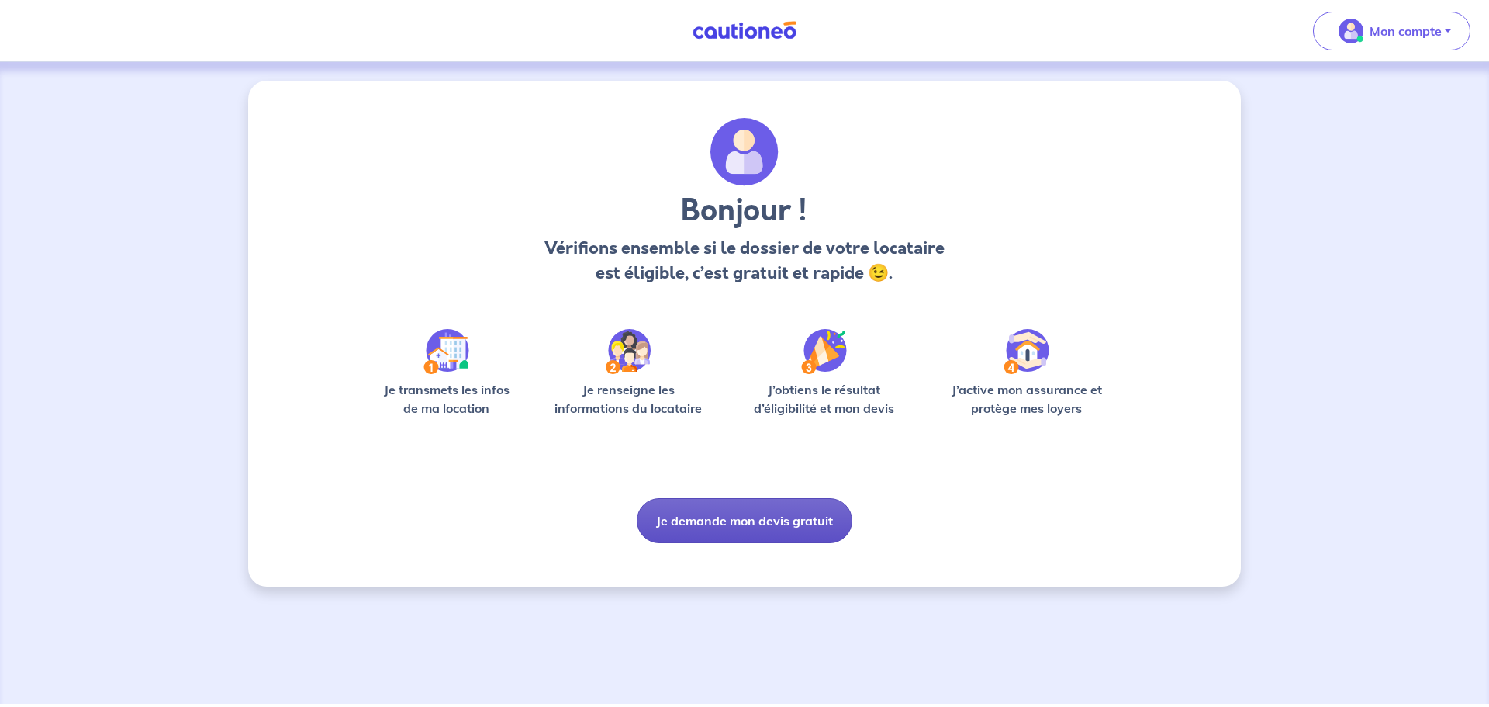
click at [742, 523] on button "Je demande mon devis gratuit" at bounding box center [745, 520] width 216 height 45
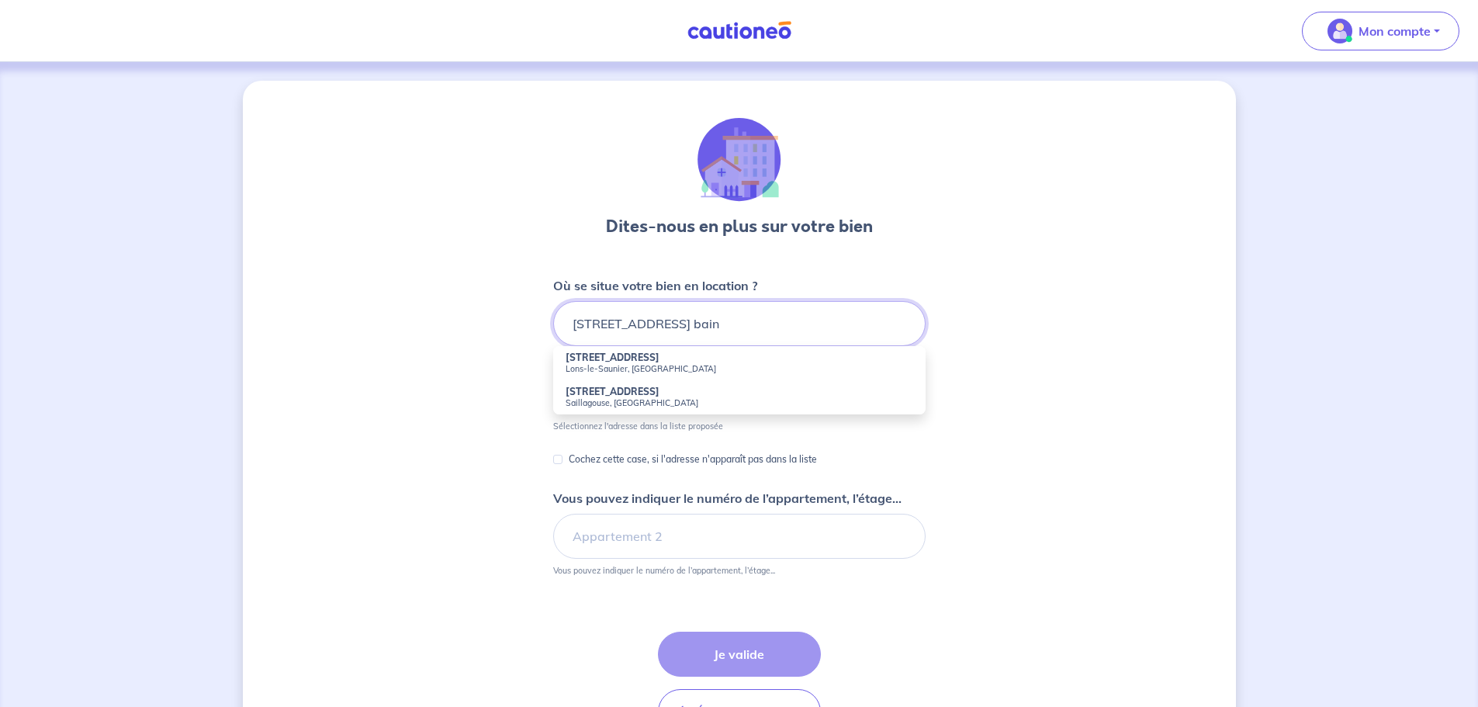
type input "[STREET_ADDRESS]"
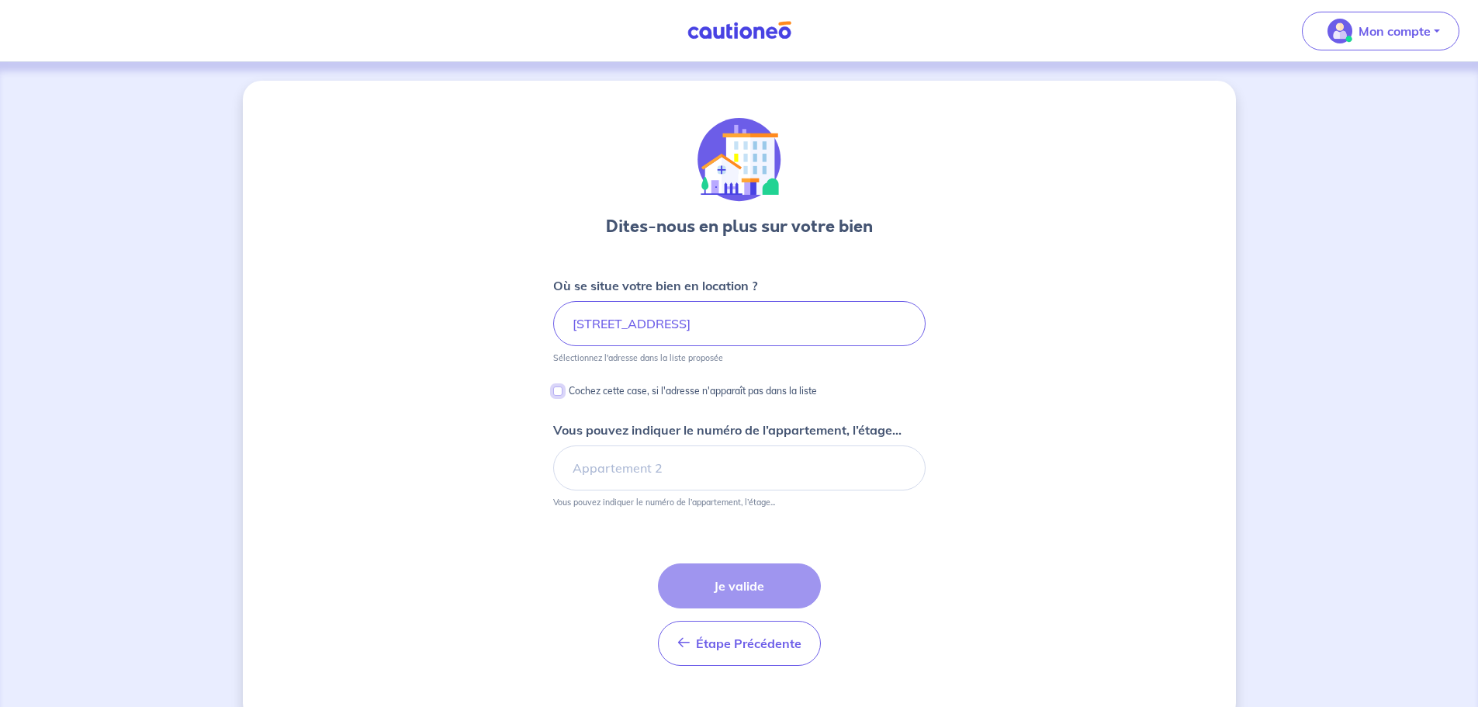
click at [561, 389] on input "Cochez cette case, si l'adresse n'apparaît pas dans la liste" at bounding box center [557, 390] width 9 height 9
checkbox input "true"
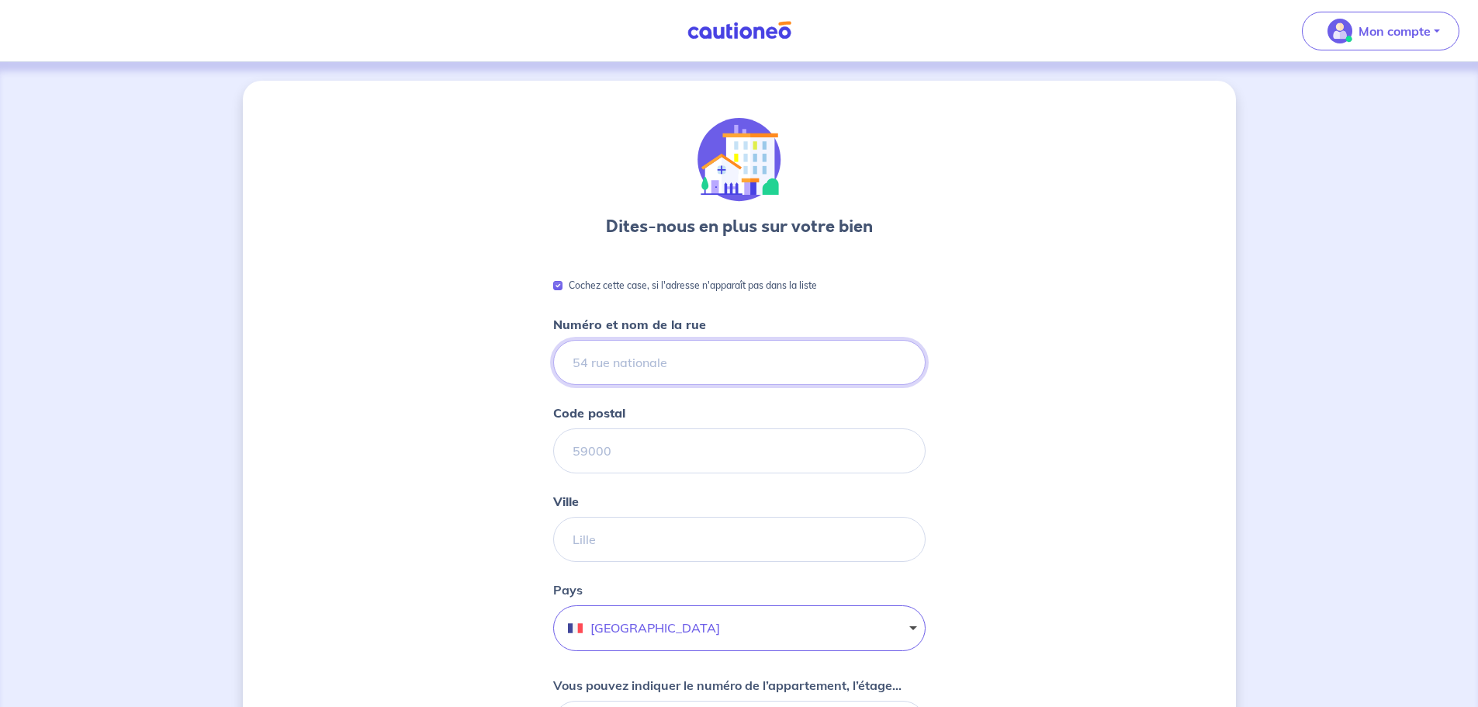
click at [610, 354] on input "Numéro et nom de la rue" at bounding box center [739, 362] width 372 height 45
type input "[STREET_ADDRESS]"
click at [626, 451] on input "Code postal" at bounding box center [739, 450] width 372 height 45
type input "97434"
click at [587, 532] on input "Ville" at bounding box center [738, 539] width 373 height 45
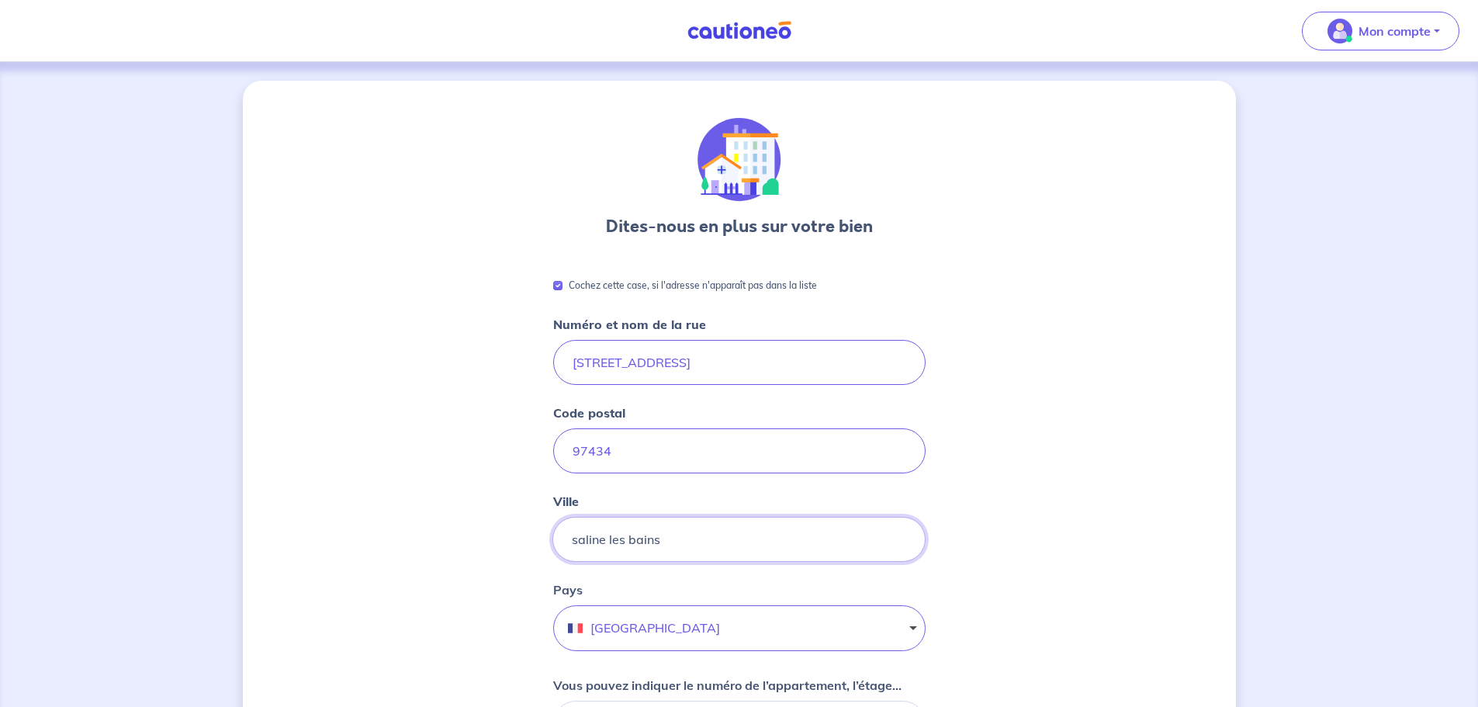
type input "saline les bains"
click at [699, 35] on img at bounding box center [739, 30] width 116 height 19
